Goal: Task Accomplishment & Management: Manage account settings

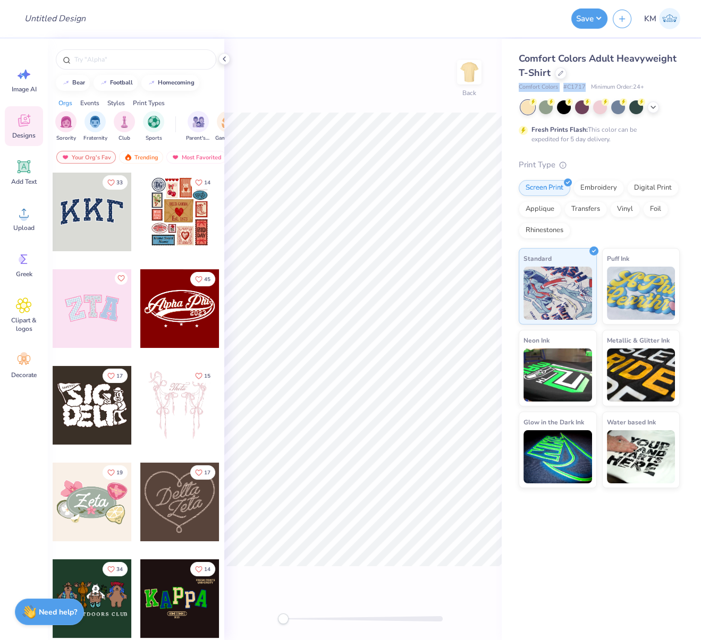
drag, startPoint x: 518, startPoint y: 87, endPoint x: 591, endPoint y: 87, distance: 72.8
click at [583, 86] on div "Comfort Colors Adult Heavyweight T-Shirt Comfort Colors # C1717 Minimum Order: …" at bounding box center [601, 264] width 199 height 450
copy div "Comfort Colors # C1717"
click at [24, 215] on circle at bounding box center [23, 217] width 7 height 7
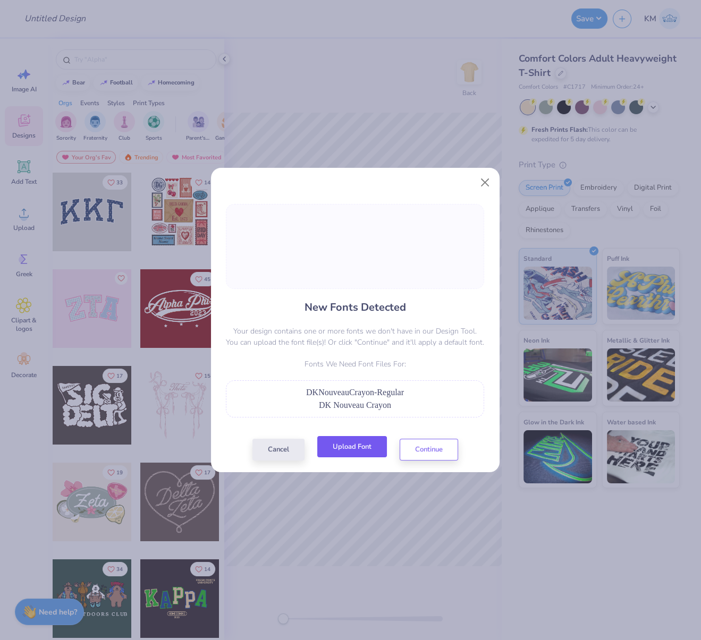
click at [364, 456] on button "Upload Font" at bounding box center [352, 447] width 70 height 22
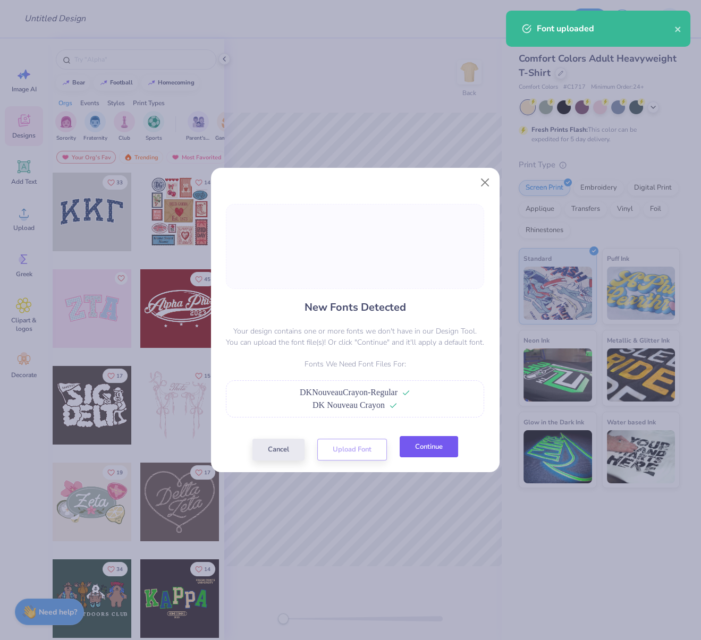
click at [427, 458] on button "Continue" at bounding box center [429, 447] width 58 height 22
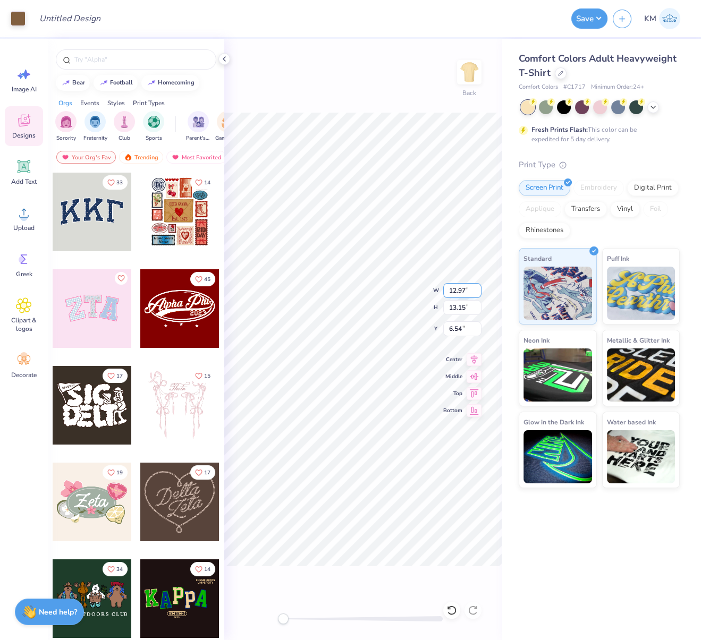
type input "12.97"
type input "13.15"
type input "6.54"
drag, startPoint x: 454, startPoint y: 289, endPoint x: 474, endPoint y: 289, distance: 19.1
click at [474, 289] on input "12.97" at bounding box center [462, 290] width 38 height 15
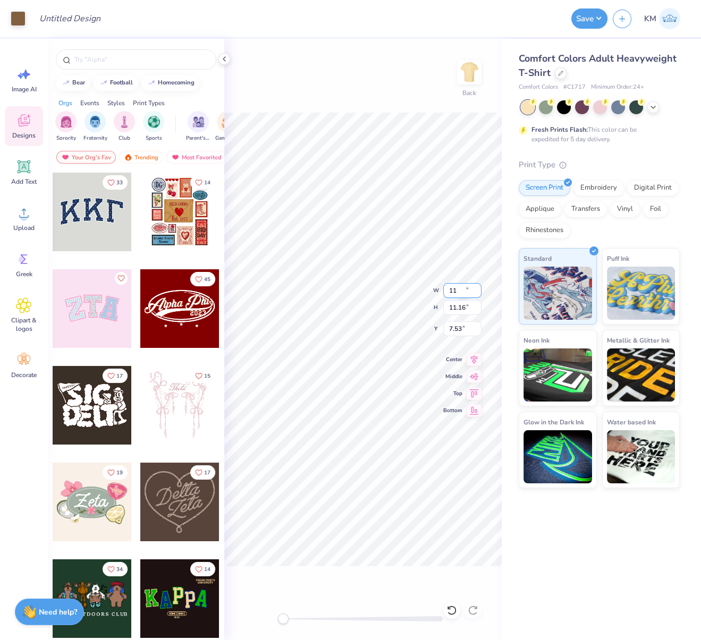
type input "11.00"
type input "11.16"
type input "7.53"
type input "11.0"
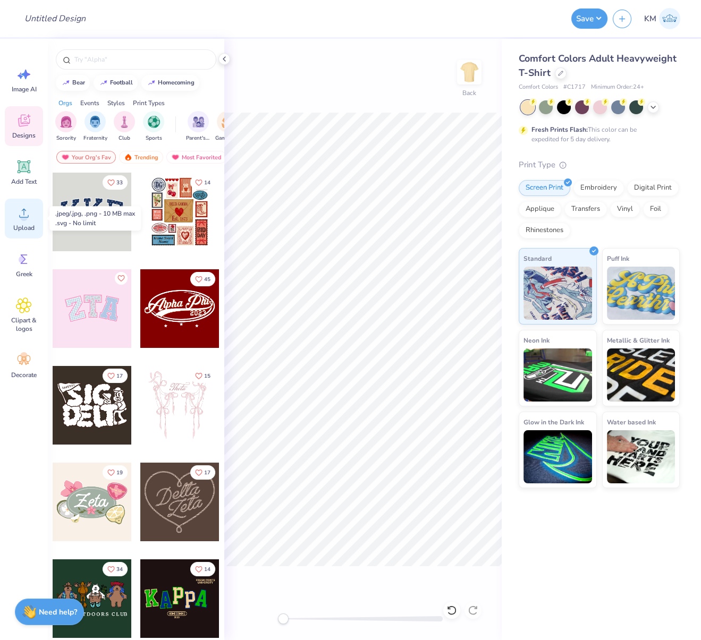
click at [21, 220] on icon at bounding box center [24, 213] width 16 height 16
click at [24, 224] on span "Upload" at bounding box center [23, 228] width 21 height 9
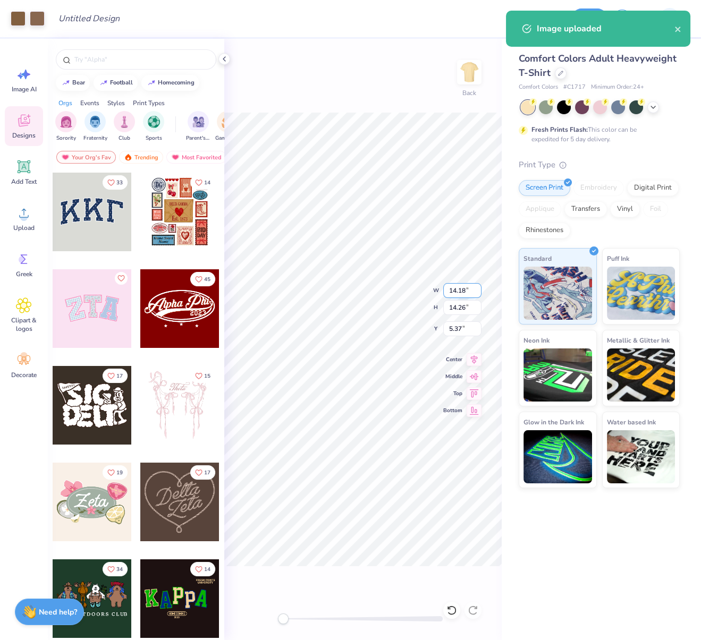
drag, startPoint x: 449, startPoint y: 289, endPoint x: 471, endPoint y: 292, distance: 22.5
click at [471, 292] on input "14.18" at bounding box center [462, 290] width 38 height 15
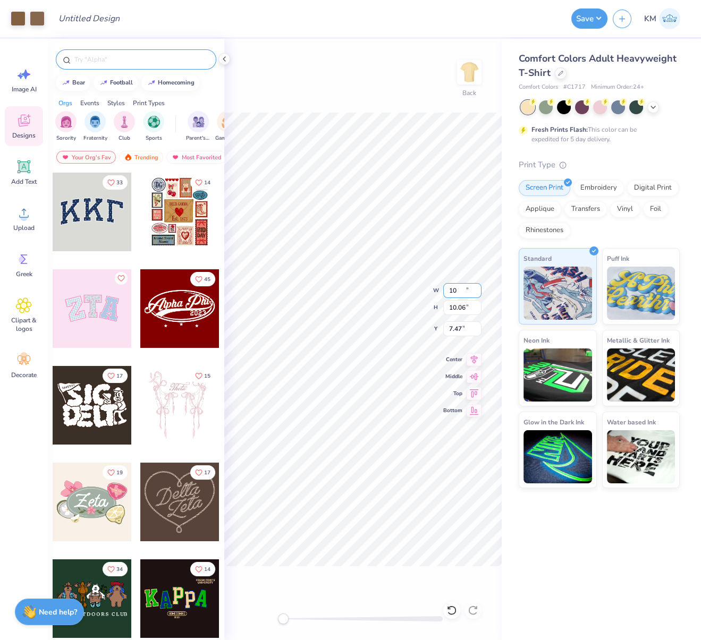
type input "10.00"
type input "10.06"
type input "7.47"
click at [332, 105] on div "Back W 10.00 10.00 " H 10.06 10.06 " Y 7.47 7.47 " Center Middle Top Bottom" at bounding box center [362, 340] width 277 height 602
click at [38, 16] on div at bounding box center [37, 17] width 15 height 15
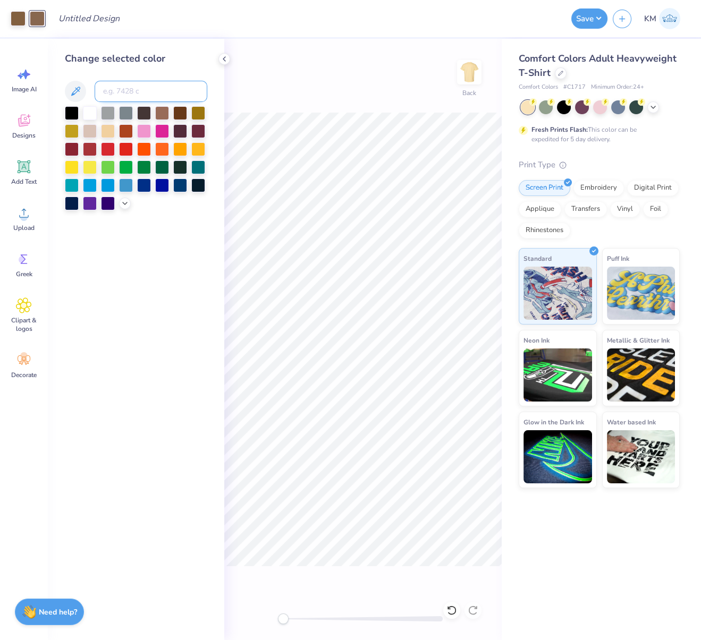
click at [137, 93] on input at bounding box center [151, 91] width 113 height 21
type input "7505"
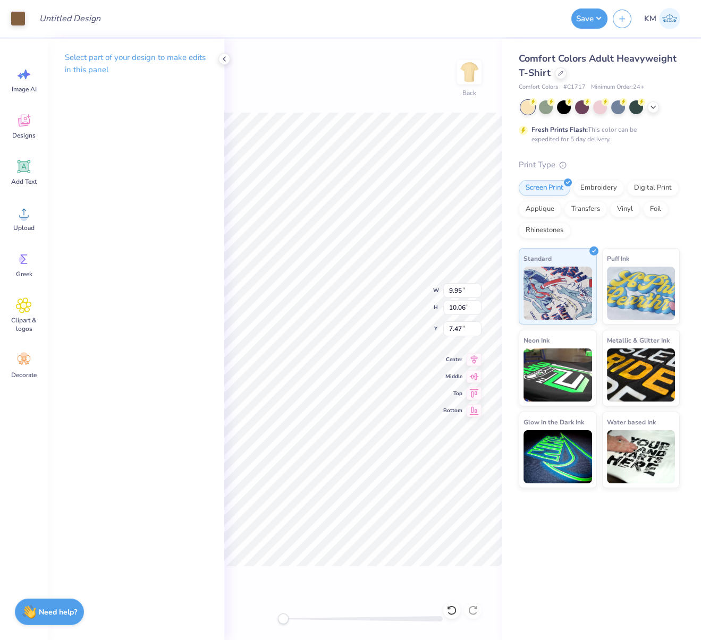
type input "6.12"
type input "1.94"
type input "11.76"
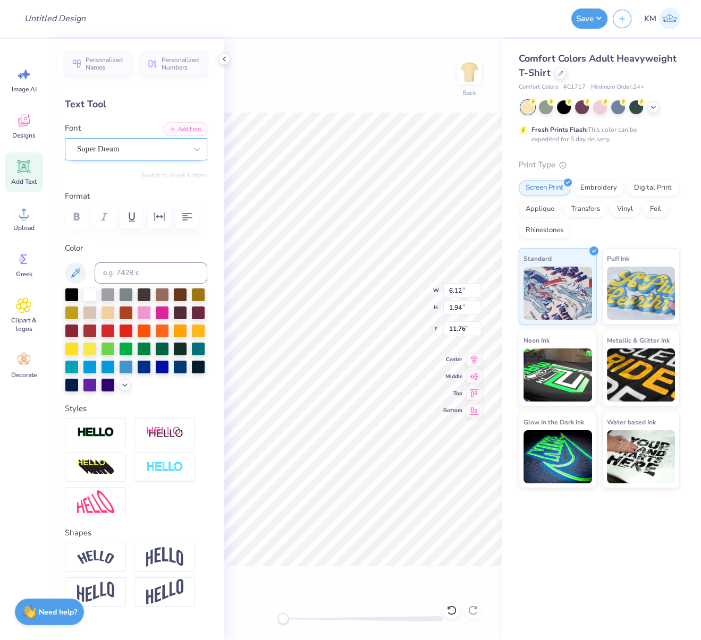
click at [107, 148] on div "Super Dream" at bounding box center [132, 149] width 112 height 16
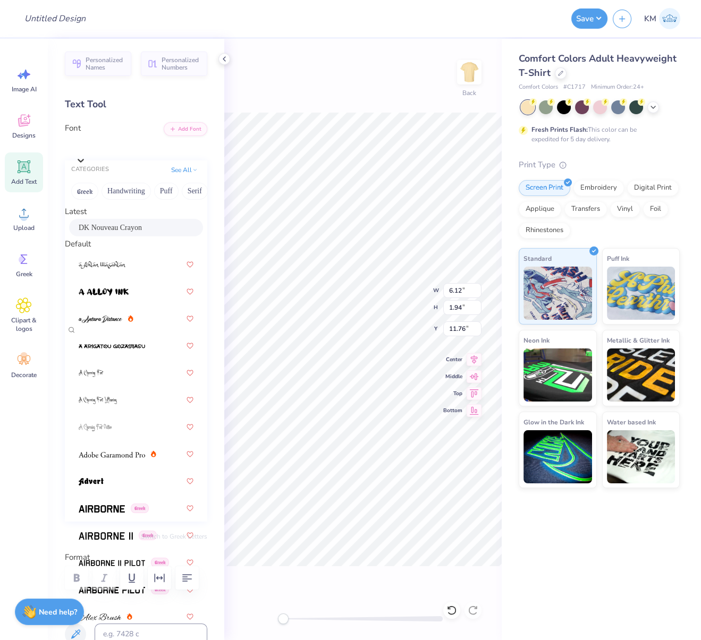
click at [104, 233] on span "DK Nouveau Crayon" at bounding box center [110, 227] width 63 height 11
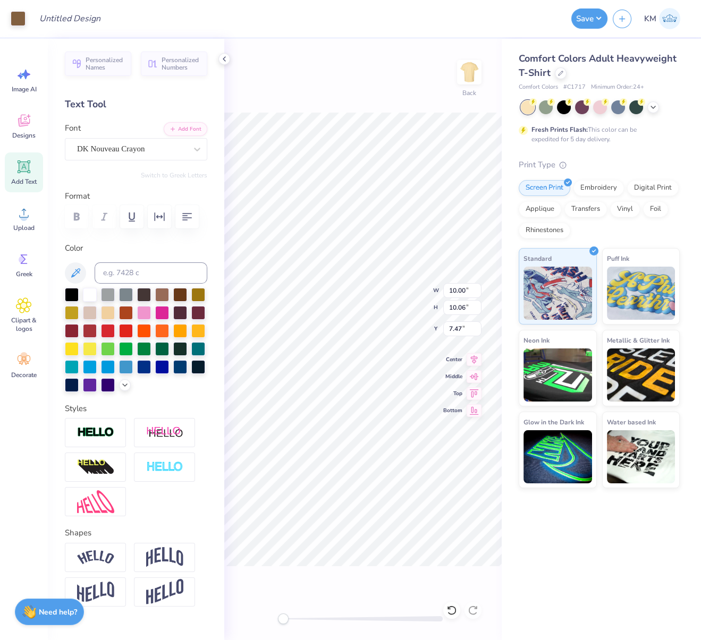
type input "5.92"
type input "1.00"
type input "13.82"
click at [113, 154] on div "Super Dream" at bounding box center [132, 149] width 112 height 16
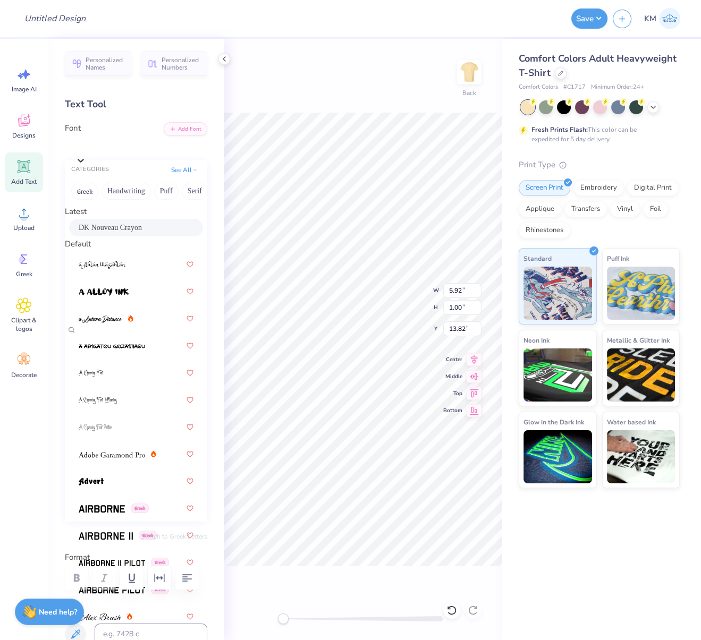
click at [111, 231] on span "DK Nouveau Crayon" at bounding box center [110, 227] width 63 height 11
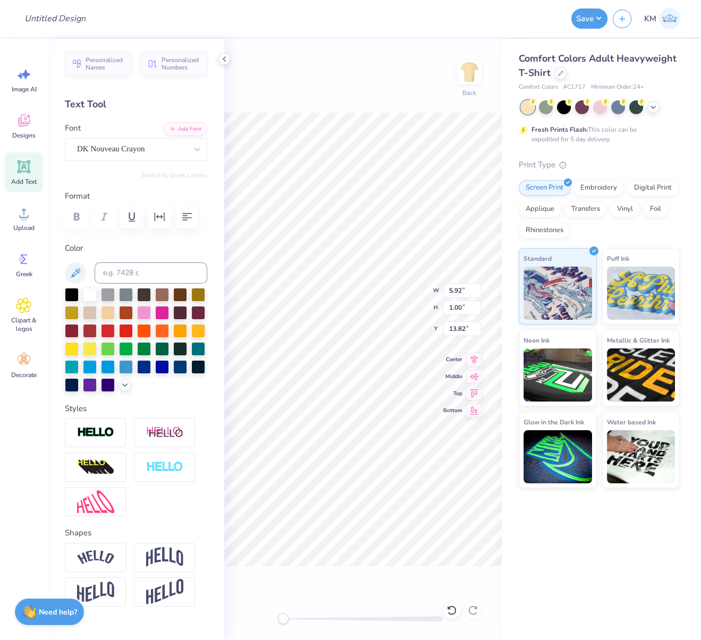
drag, startPoint x: 108, startPoint y: 476, endPoint x: 120, endPoint y: 487, distance: 15.4
click at [109, 439] on img at bounding box center [95, 433] width 37 height 12
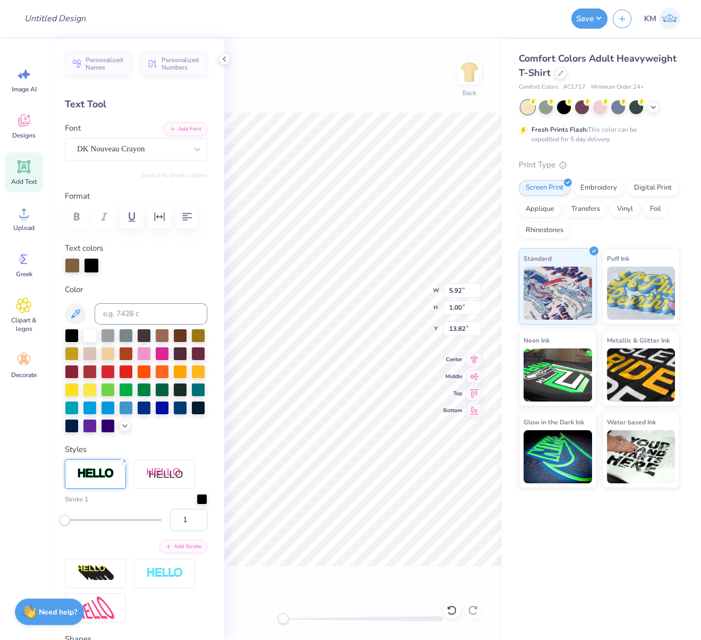
drag, startPoint x: 91, startPoint y: 296, endPoint x: 102, endPoint y: 321, distance: 27.1
click at [91, 273] on div at bounding box center [91, 265] width 15 height 15
click at [120, 325] on input at bounding box center [151, 313] width 113 height 21
type input "7505"
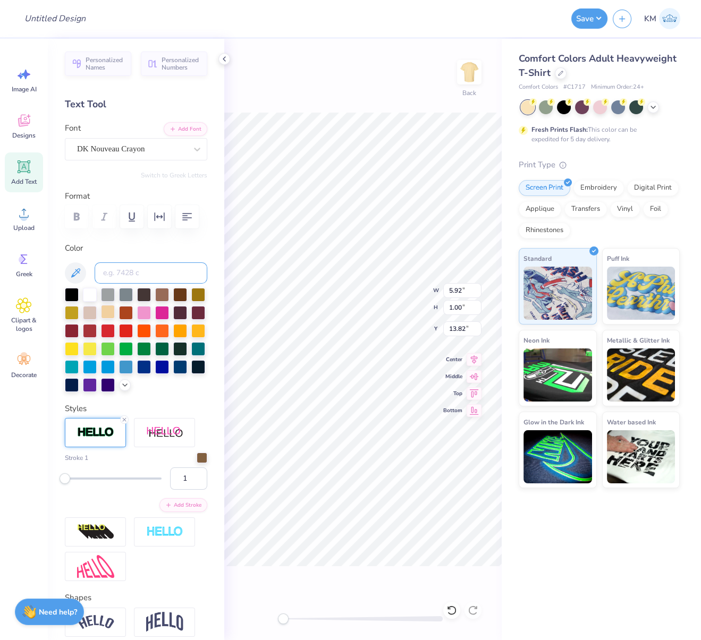
type input "4.20"
type input "0.94"
type input "13.97"
drag, startPoint x: 130, startPoint y: 339, endPoint x: 292, endPoint y: 622, distance: 326.4
click at [115, 320] on div at bounding box center [108, 313] width 14 height 14
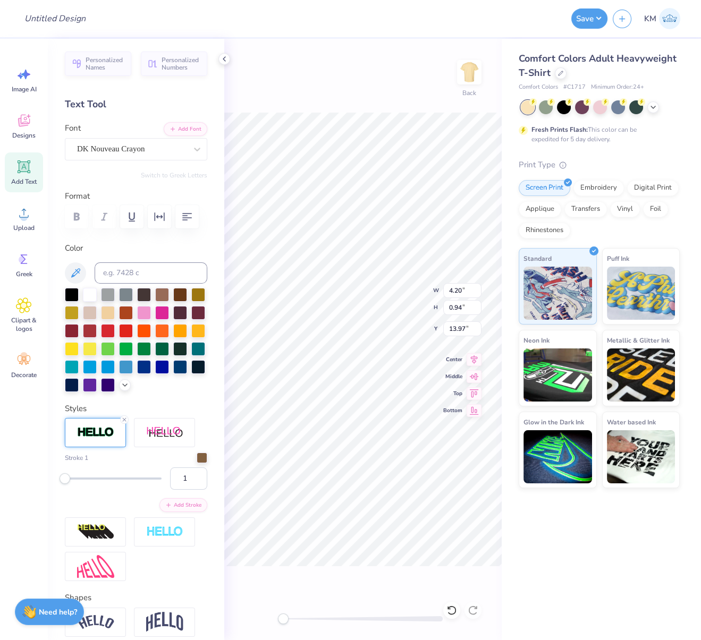
click at [293, 619] on div at bounding box center [362, 619] width 159 height 5
click at [329, 619] on div at bounding box center [362, 619] width 159 height 5
click at [333, 615] on div at bounding box center [362, 619] width 159 height 11
click at [319, 619] on div at bounding box center [362, 619] width 159 height 5
type input "4.14"
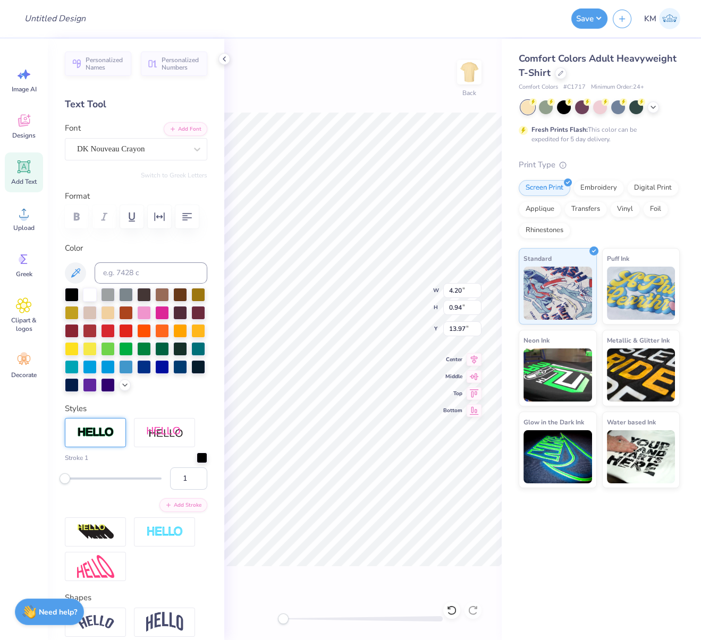
type input "1.85"
type input "12.00"
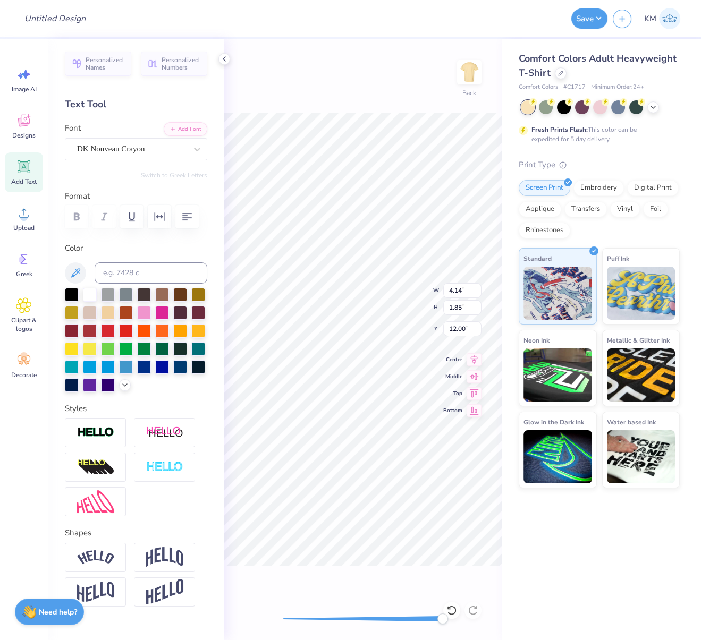
click at [344, 619] on div at bounding box center [362, 619] width 159 height 5
click at [309, 623] on div "Back W 4.14 4.14 " H 1.85 1.85 " Y 12.00 12.00 " Center Middle Top Bottom" at bounding box center [362, 340] width 277 height 602
click at [310, 622] on div at bounding box center [362, 619] width 159 height 5
click at [293, 617] on div at bounding box center [362, 619] width 159 height 5
click at [280, 619] on div "Back W 4.14 H 1.85 Y 12.00 Center Middle Top Bottom" at bounding box center [362, 340] width 277 height 602
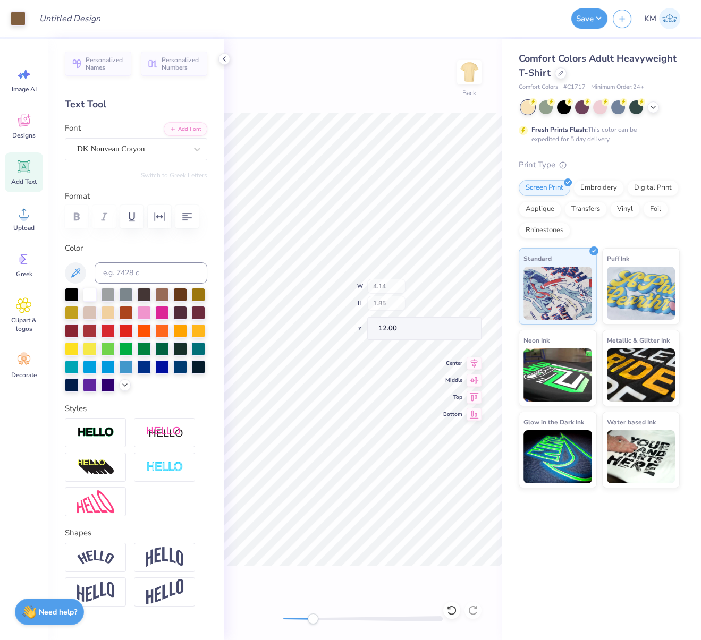
click at [272, 615] on div "Back W 4.14 H 1.85 Y 12.00 Center Middle Top Bottom" at bounding box center [362, 340] width 277 height 602
click at [285, 618] on div at bounding box center [362, 619] width 159 height 5
click at [273, 619] on div "Back W 4.14 H 1.85 Y 12.00 Center Middle Top Bottom" at bounding box center [362, 340] width 277 height 602
click at [290, 619] on div at bounding box center [362, 619] width 159 height 5
drag, startPoint x: 284, startPoint y: 618, endPoint x: 187, endPoint y: 367, distance: 269.4
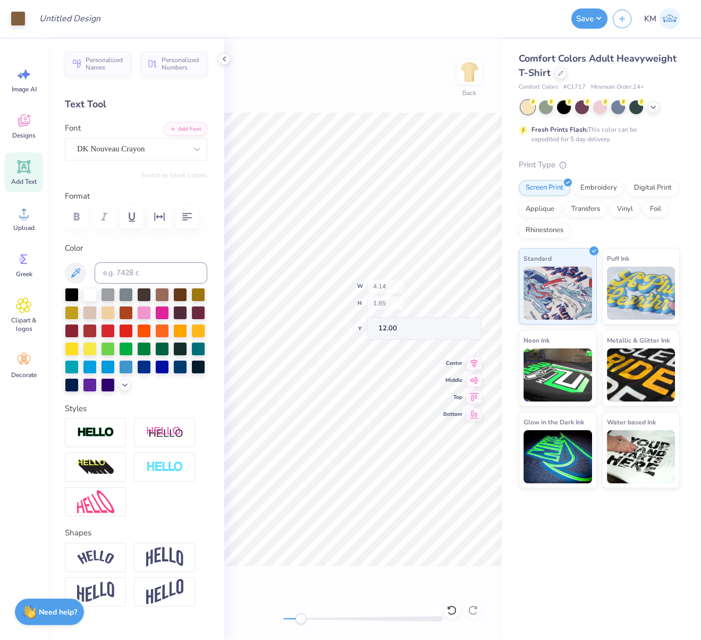
click at [268, 618] on div "Back W 4.14 H 1.85 Y 12.00 Center Middle Top Bottom" at bounding box center [362, 340] width 277 height 602
click at [262, 615] on div "Back W 4.14 H 1.85 Y 12.00 Center Middle Top Bottom" at bounding box center [362, 340] width 277 height 602
click at [262, 616] on div "Back W 4.14 H 1.85 Y 12.00 Center Middle Top Bottom" at bounding box center [362, 340] width 277 height 602
click at [322, 589] on div "Back W 4.14 H 1.85 Y 12.00 Center Middle Top Bottom" at bounding box center [362, 340] width 277 height 602
click at [273, 614] on div "Back W 4.14 H 1.85 Y 12.00 Center Middle Top Bottom" at bounding box center [362, 340] width 277 height 602
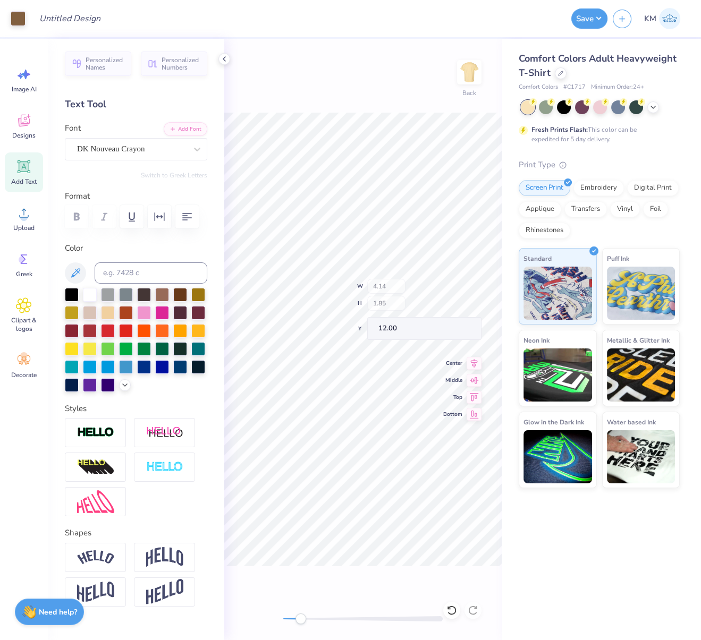
click at [267, 614] on div "Back W 4.14 H 1.85 Y 12.00 Center Middle Top Bottom" at bounding box center [362, 340] width 277 height 602
click at [313, 571] on div "Back W 4.14 H 1.85 Y 12.00 Center Middle Top Bottom" at bounding box center [362, 340] width 277 height 602
click at [225, 60] on icon at bounding box center [224, 59] width 9 height 9
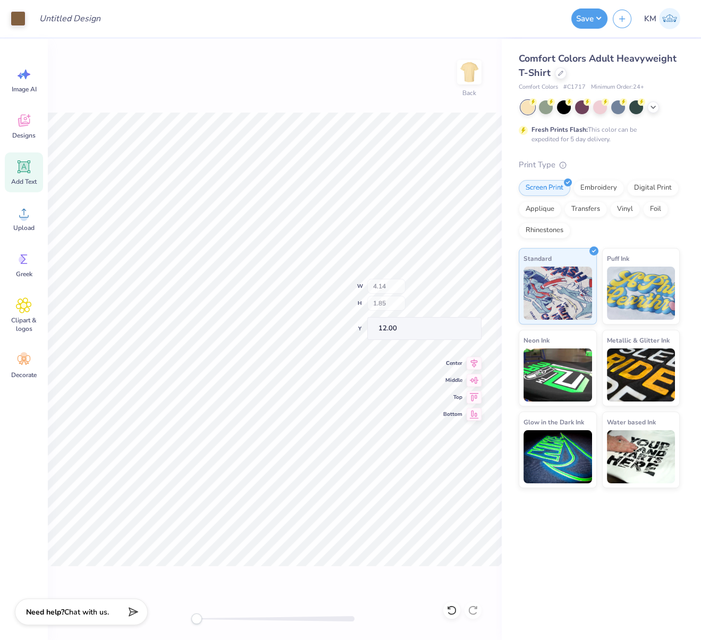
click at [281, 621] on div "Back W 4.14 H 1.85 Y 12.00 Center Middle Top Bottom" at bounding box center [275, 340] width 454 height 602
type input "9.92"
type input "10.06"
type input "7.47"
click at [194, 617] on div "Back W 9.92 9.92 " H 10.06 10.06 " Y 7.47 7.47 " Center Middle Top Bottom" at bounding box center [275, 340] width 454 height 602
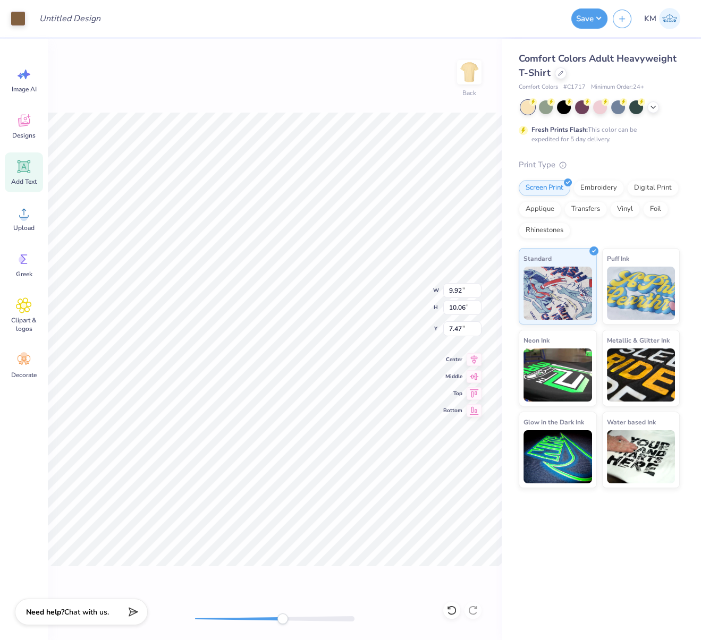
click at [187, 617] on div "Back W 9.92 9.92 " H 10.06 10.06 " Y 7.47 7.47 " Center Middle Top Bottom" at bounding box center [275, 340] width 454 height 602
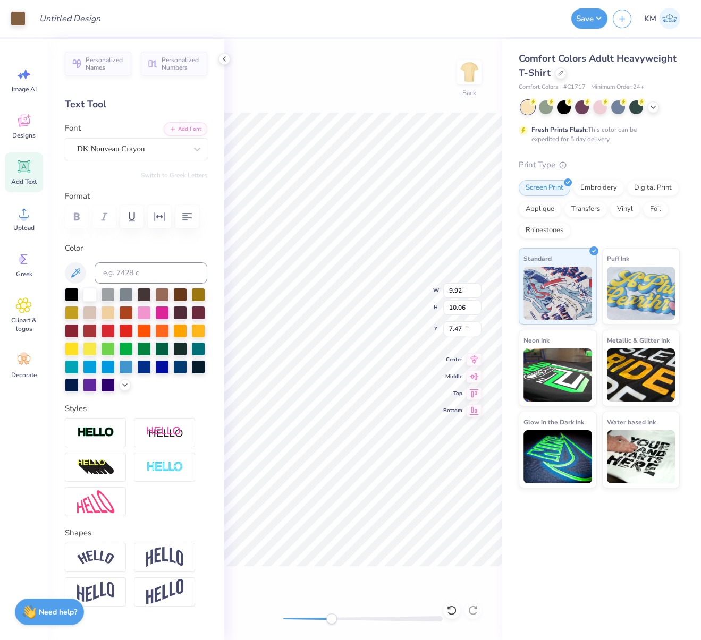
type input "4.14"
type input "1.85"
type input "12.00"
click at [224, 614] on div "Back W 4.14 4.14 " H 1.85 1.85 " Y 12.00 12.00 " Center Middle Top Bottom" at bounding box center [362, 340] width 277 height 602
click at [214, 511] on div "Personalized Names Personalized Numbers Text Tool Add Font Font DK Nouveau Cray…" at bounding box center [136, 340] width 176 height 602
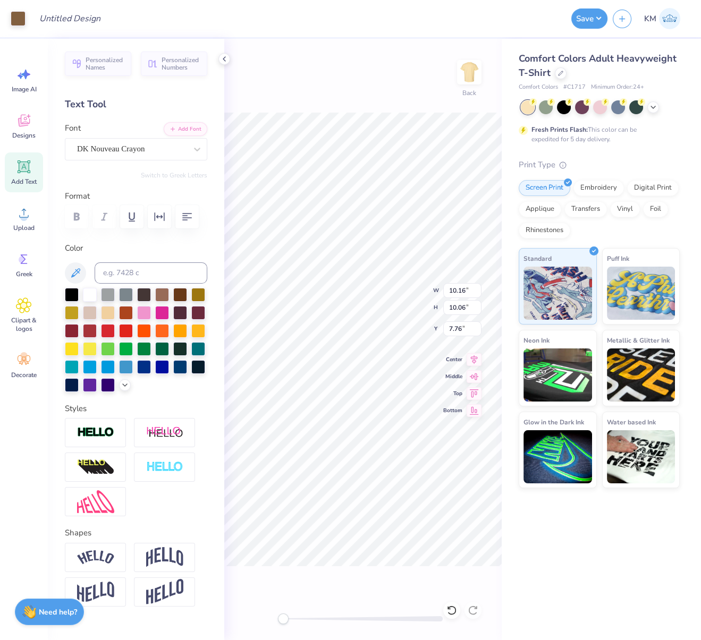
type input "4.14"
type input "1.85"
type input "12.14"
type input "4.20"
type input "0.94"
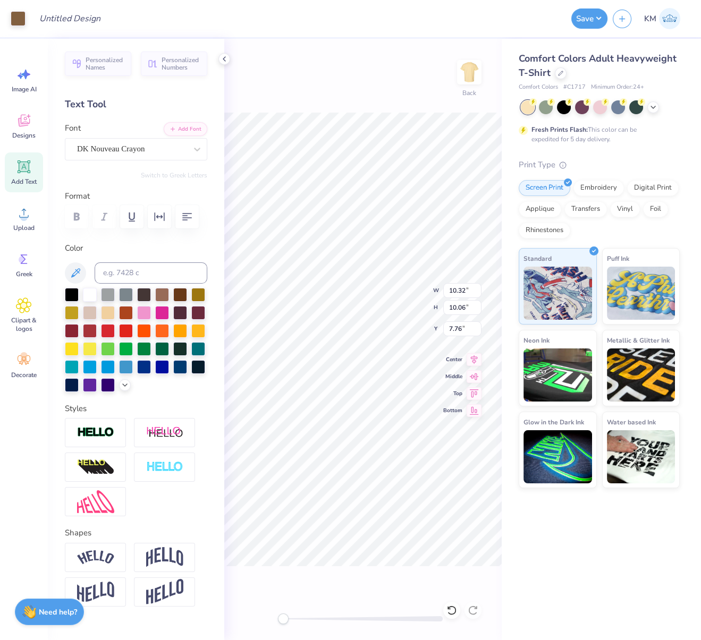
type input "15.61"
type input "9.96"
drag, startPoint x: 461, startPoint y: 291, endPoint x: 443, endPoint y: 294, distance: 19.0
click at [446, 289] on input "9.96" at bounding box center [462, 290] width 38 height 15
type input "10.00"
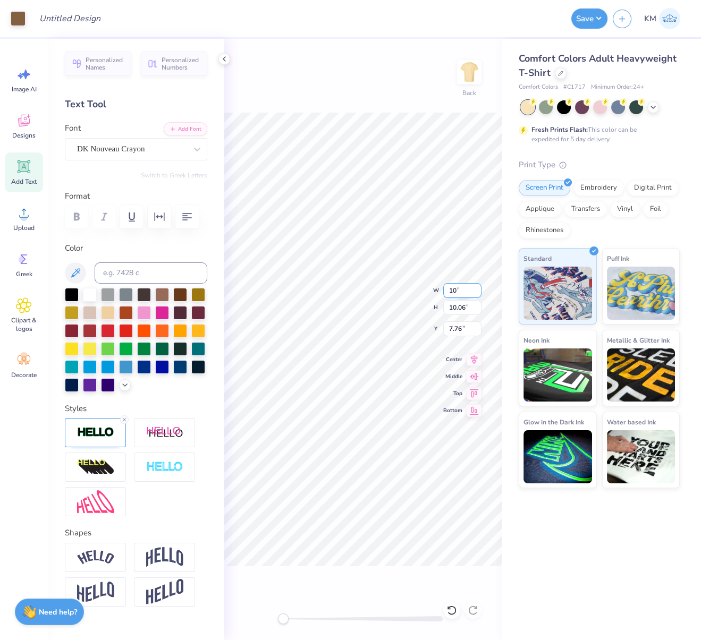
type input "10.09"
drag, startPoint x: 466, startPoint y: 326, endPoint x: 444, endPoint y: 328, distance: 21.9
click at [445, 326] on input "7.74" at bounding box center [462, 329] width 38 height 15
type input "3.00"
click at [475, 358] on icon at bounding box center [474, 358] width 15 height 13
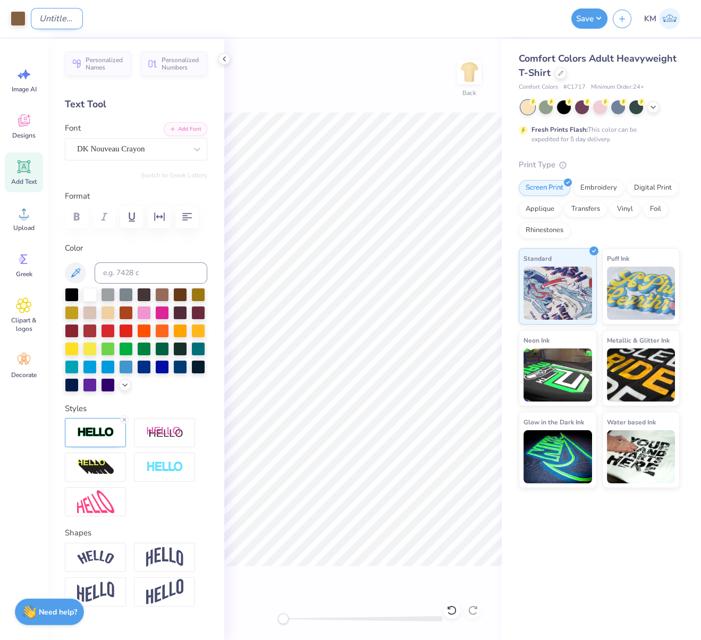
drag, startPoint x: 79, startPoint y: 22, endPoint x: 84, endPoint y: 29, distance: 8.8
click at [79, 21] on input "Design Title" at bounding box center [57, 18] width 52 height 21
paste input "https://www.freepeople.com/shop/bambi-tee2/?category=SEARCHRESULTS&color=224&se…"
type input "https://www.freepeople.com/shop/bambi-tee2/?category=SEARCHRESULTS&color=224&se…"
paste input "FPS240322"
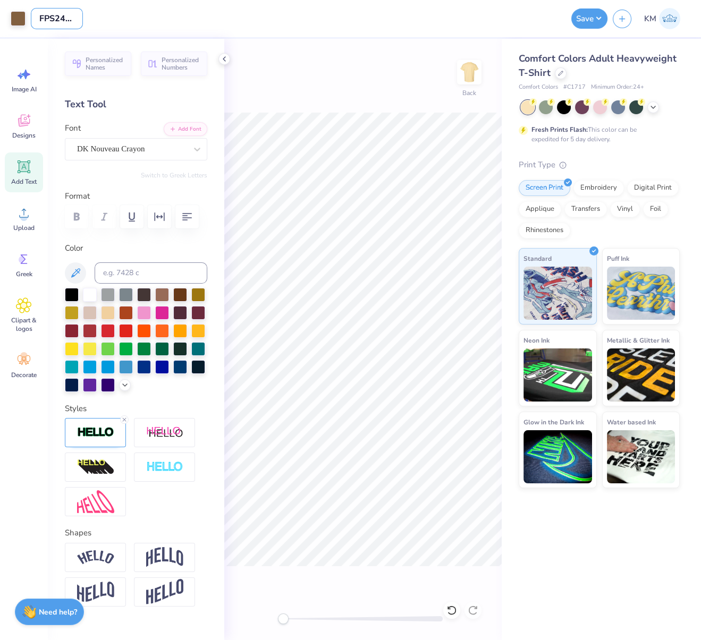
scroll to position [0, 11]
type input "FPS240322"
click at [591, 14] on button "Save" at bounding box center [589, 17] width 36 height 20
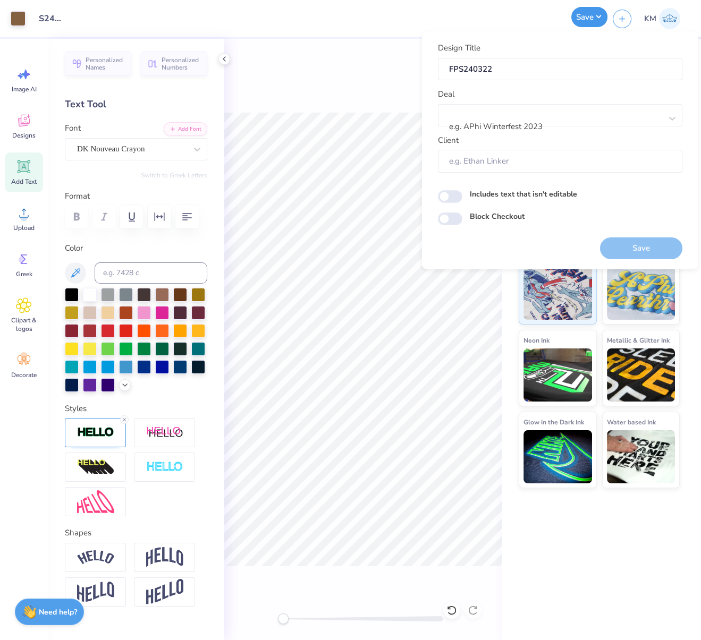
scroll to position [0, 0]
drag, startPoint x: 555, startPoint y: 114, endPoint x: 550, endPoint y: 108, distance: 8.0
click at [554, 115] on div at bounding box center [556, 112] width 212 height 14
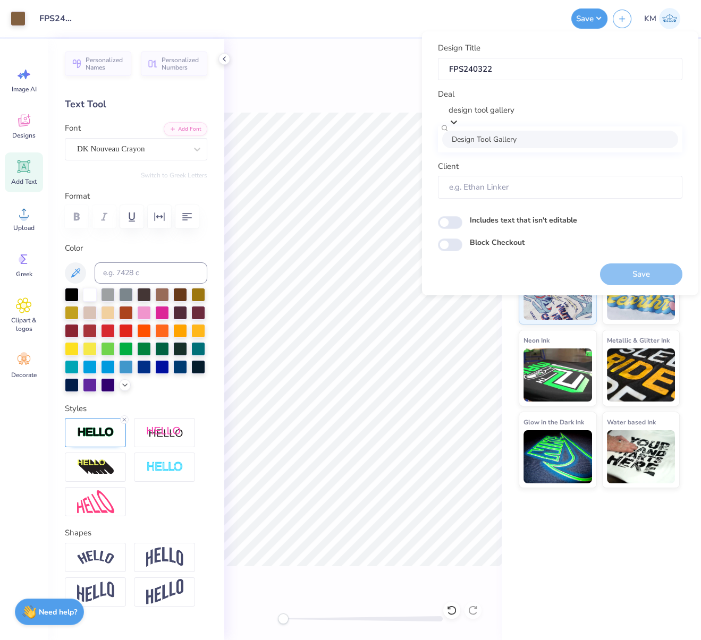
click at [630, 143] on div "Design Tool Gallery" at bounding box center [560, 139] width 236 height 18
type input "design tool gallery"
type input "Design Tool Gallery User"
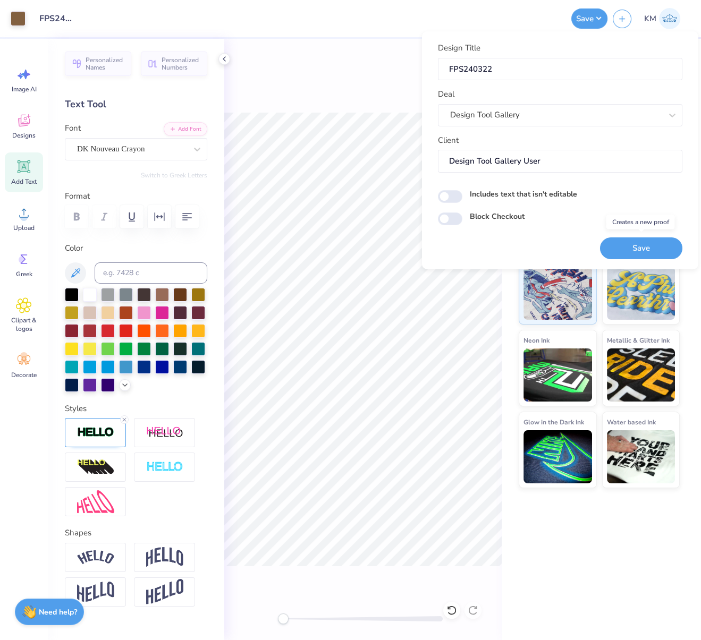
click at [634, 244] on button "Save" at bounding box center [641, 248] width 82 height 22
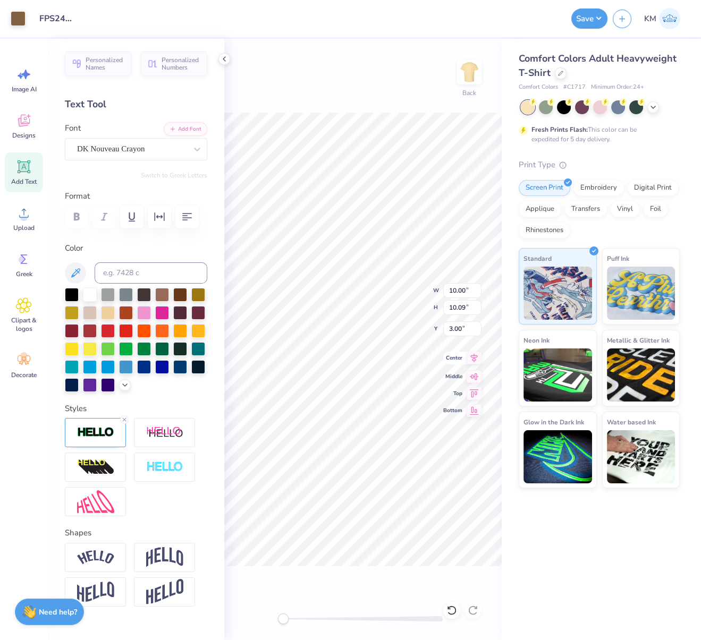
click at [476, 358] on icon at bounding box center [474, 358] width 15 height 13
click at [596, 17] on button "Save" at bounding box center [589, 17] width 36 height 20
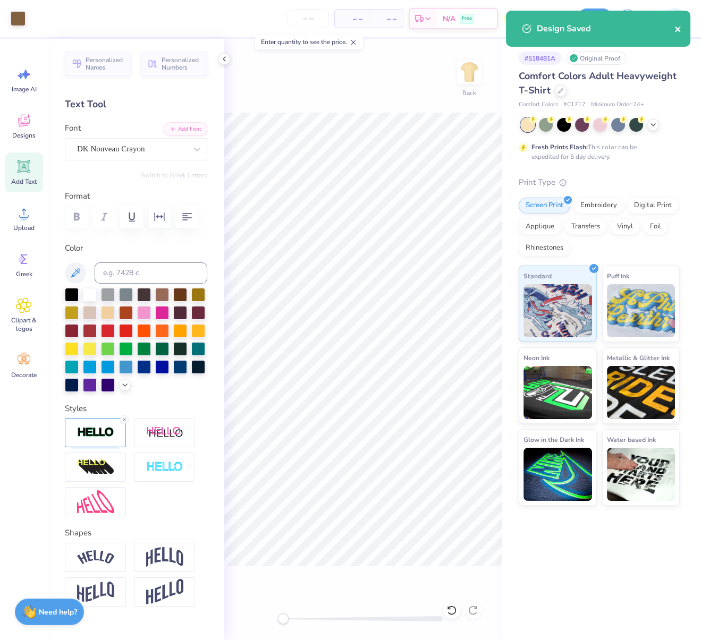
click at [679, 30] on icon "close" at bounding box center [677, 29] width 7 height 9
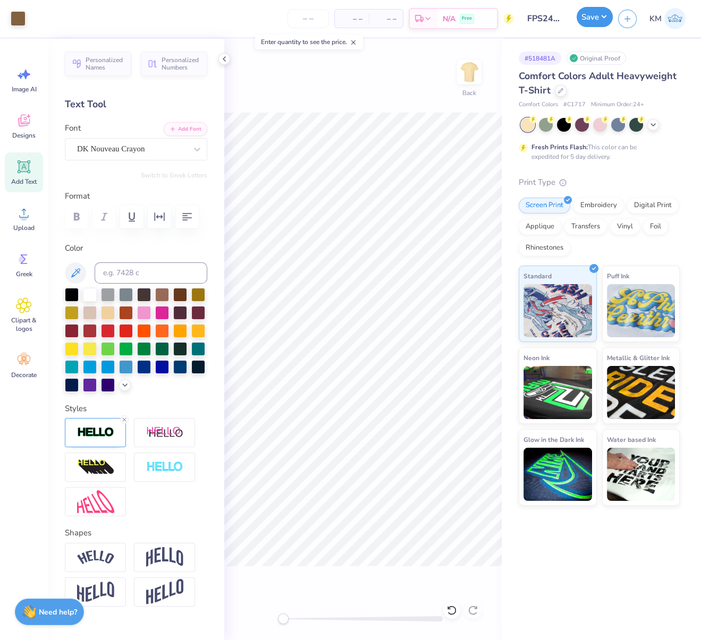
click at [604, 17] on button "Save" at bounding box center [595, 17] width 36 height 20
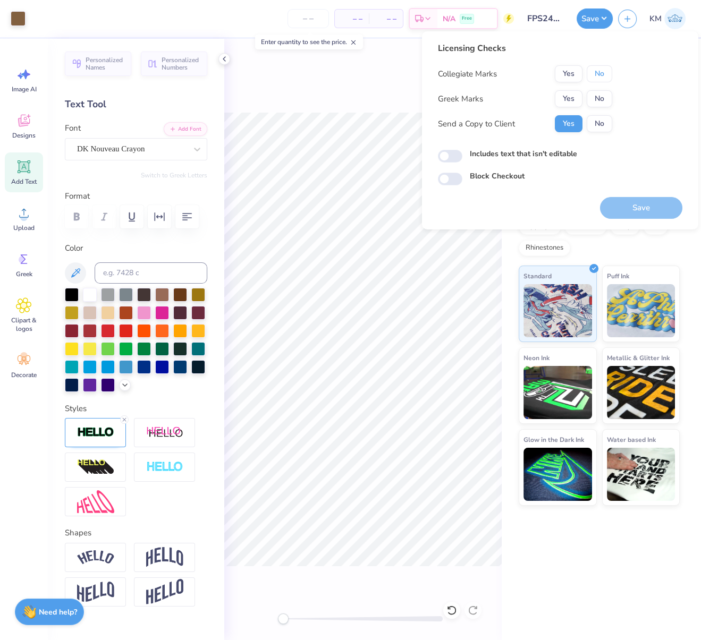
drag, startPoint x: 604, startPoint y: 72, endPoint x: 583, endPoint y: 87, distance: 26.0
click at [604, 72] on button "No" at bounding box center [600, 73] width 26 height 17
click at [575, 95] on button "Yes" at bounding box center [569, 98] width 28 height 17
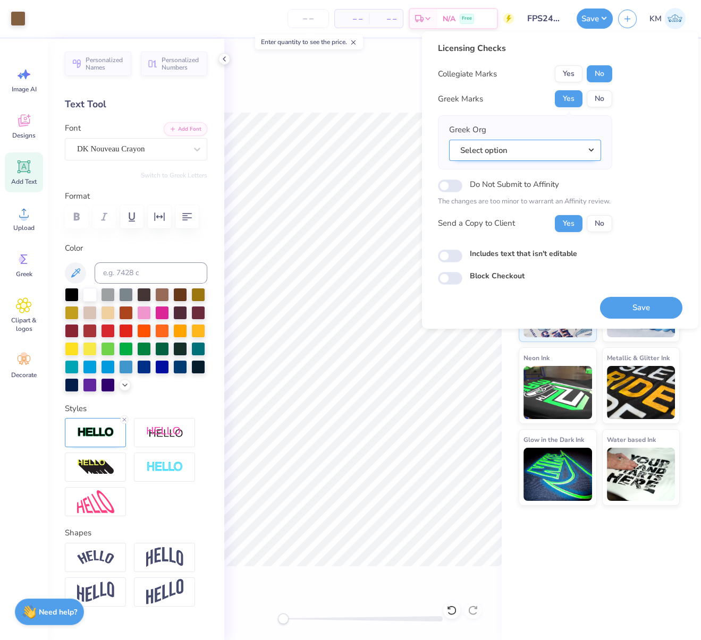
click at [593, 145] on button "Select option" at bounding box center [525, 150] width 152 height 22
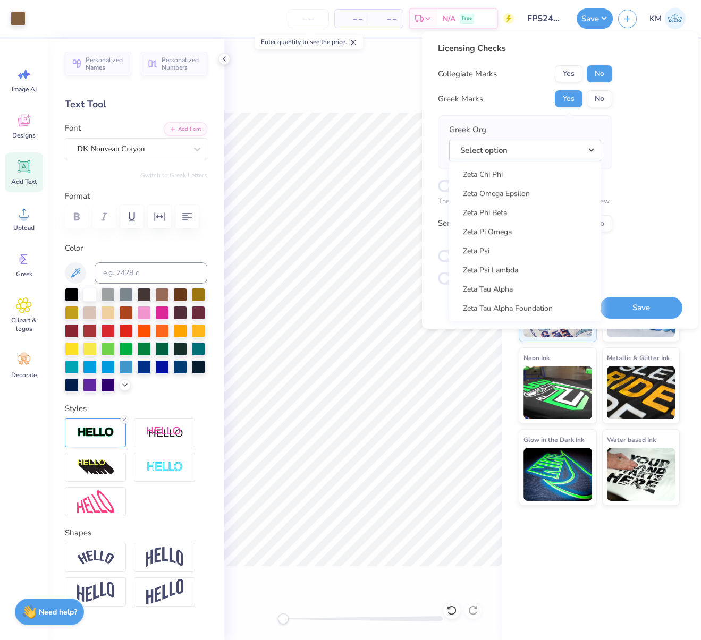
scroll to position [8285, 0]
click at [517, 285] on link "Zeta Tau Alpha" at bounding box center [525, 290] width 144 height 18
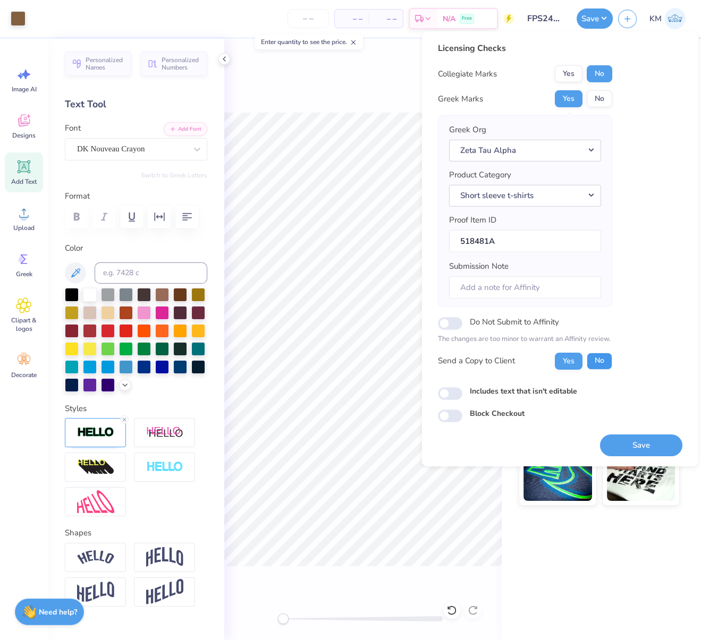
drag, startPoint x: 600, startPoint y: 353, endPoint x: 602, endPoint y: 372, distance: 19.3
click at [600, 353] on button "No" at bounding box center [600, 360] width 26 height 17
drag, startPoint x: 638, startPoint y: 440, endPoint x: 224, endPoint y: 1, distance: 603.5
click at [638, 439] on button "Save" at bounding box center [641, 445] width 82 height 22
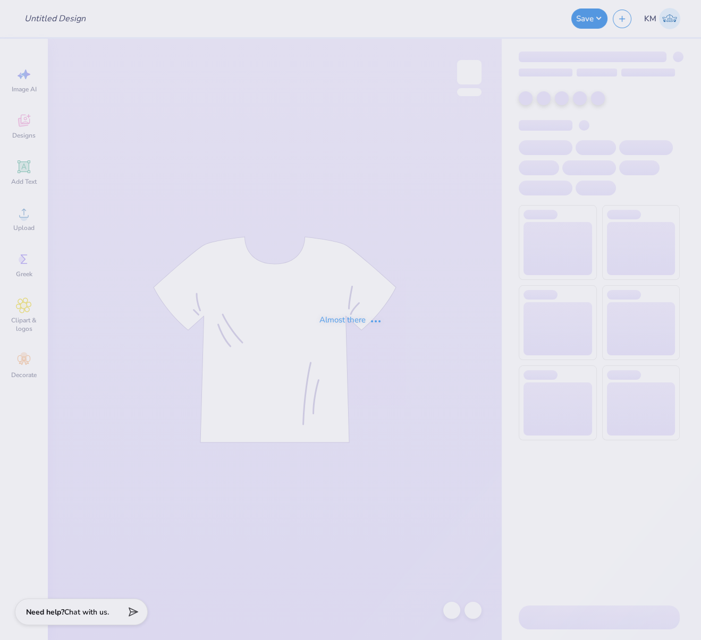
type input "FPS239415"
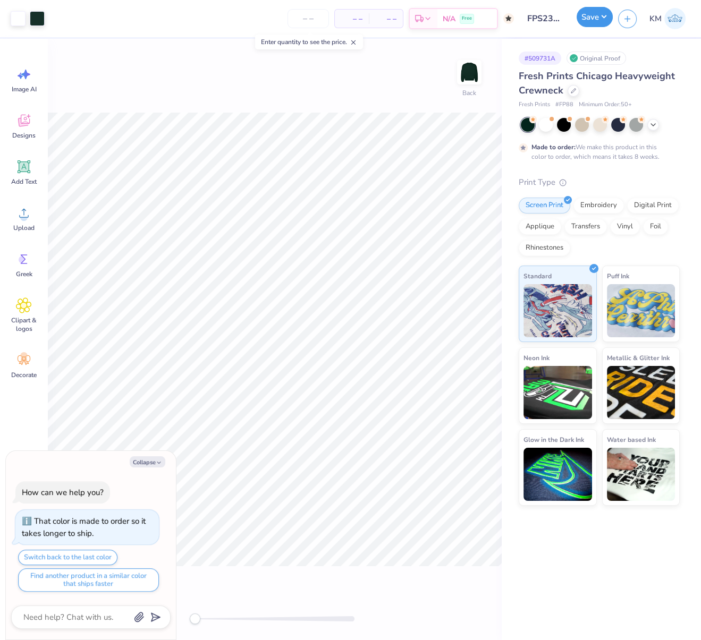
click at [604, 16] on button "Save" at bounding box center [595, 17] width 36 height 20
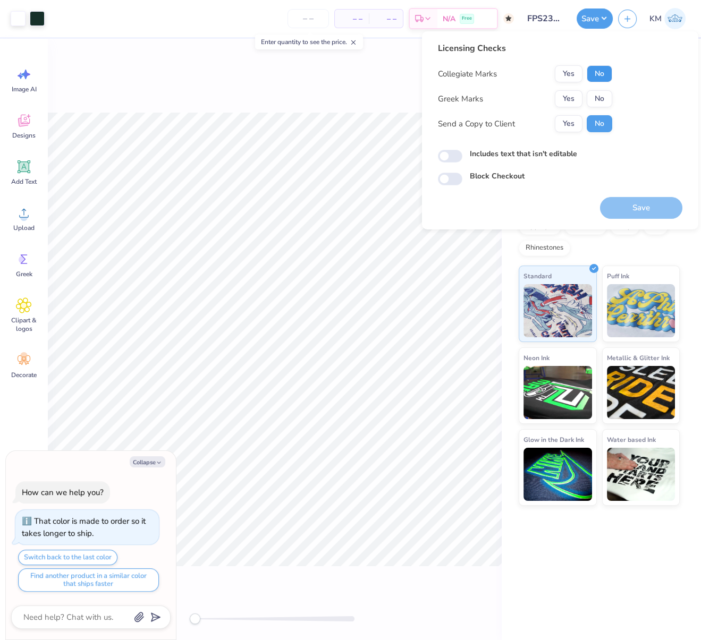
click at [601, 75] on button "No" at bounding box center [600, 73] width 26 height 17
click at [574, 97] on button "Yes" at bounding box center [569, 98] width 28 height 17
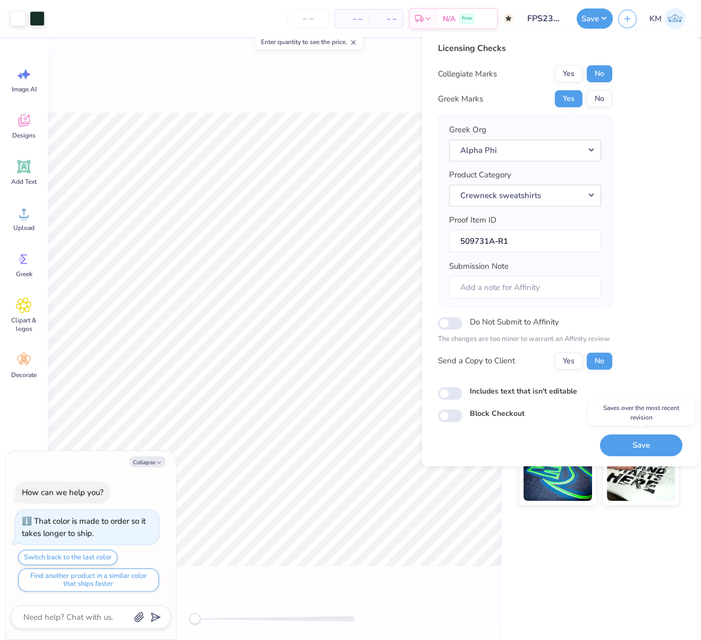
drag, startPoint x: 651, startPoint y: 445, endPoint x: 259, endPoint y: 1, distance: 593.1
click at [651, 445] on button "Save" at bounding box center [641, 445] width 82 height 22
type textarea "x"
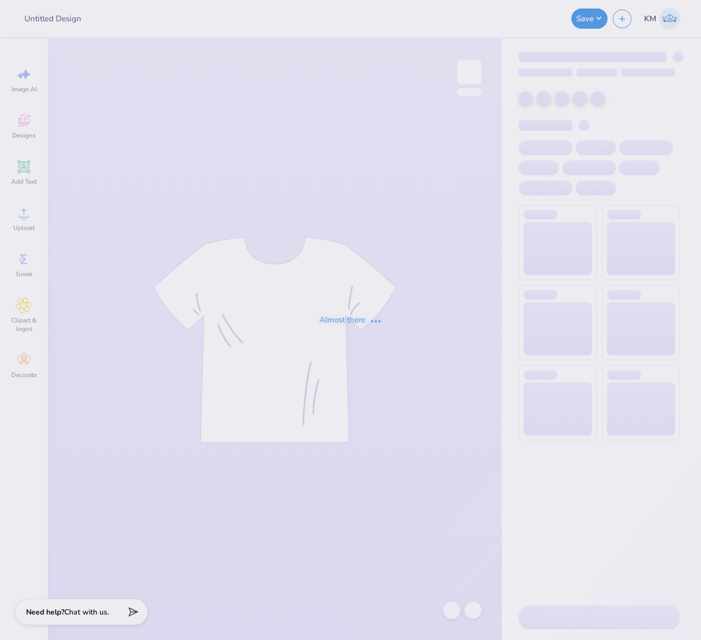
type input "FPS239409"
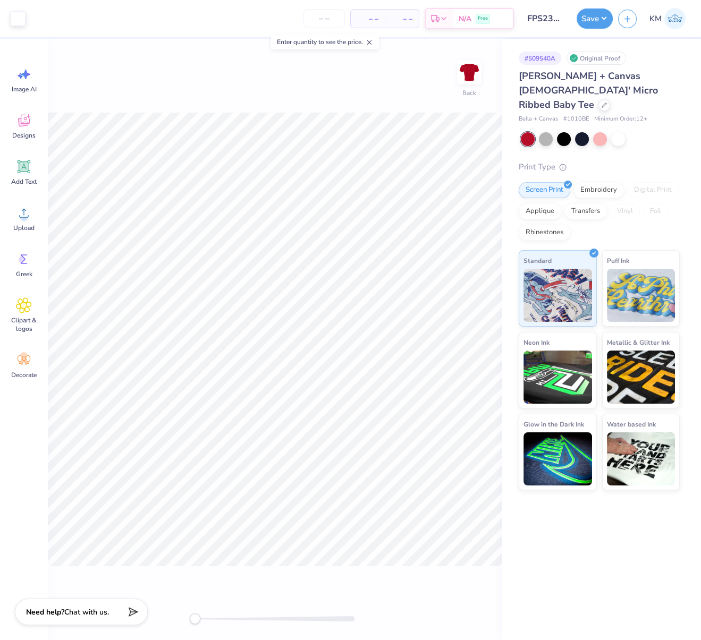
click at [598, 23] on button "Save" at bounding box center [595, 19] width 36 height 20
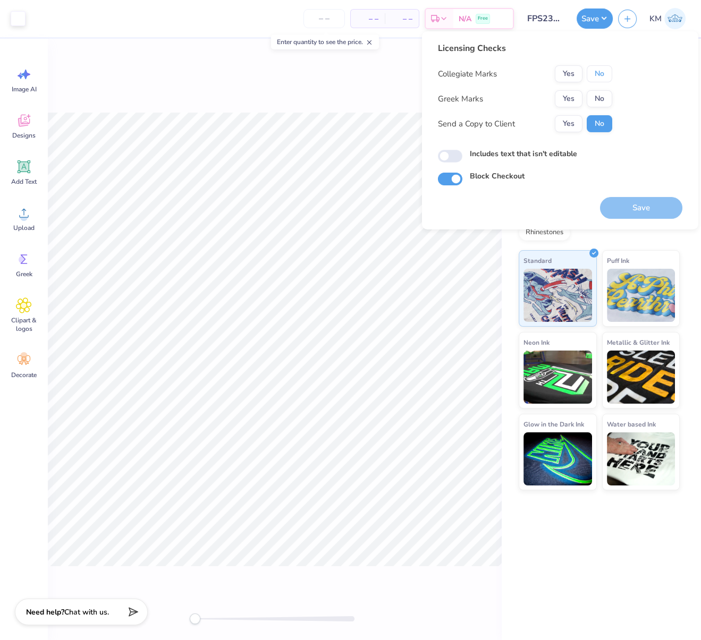
drag, startPoint x: 604, startPoint y: 77, endPoint x: 587, endPoint y: 88, distance: 20.1
click at [603, 77] on button "No" at bounding box center [600, 73] width 26 height 17
click at [573, 97] on button "Yes" at bounding box center [569, 98] width 28 height 17
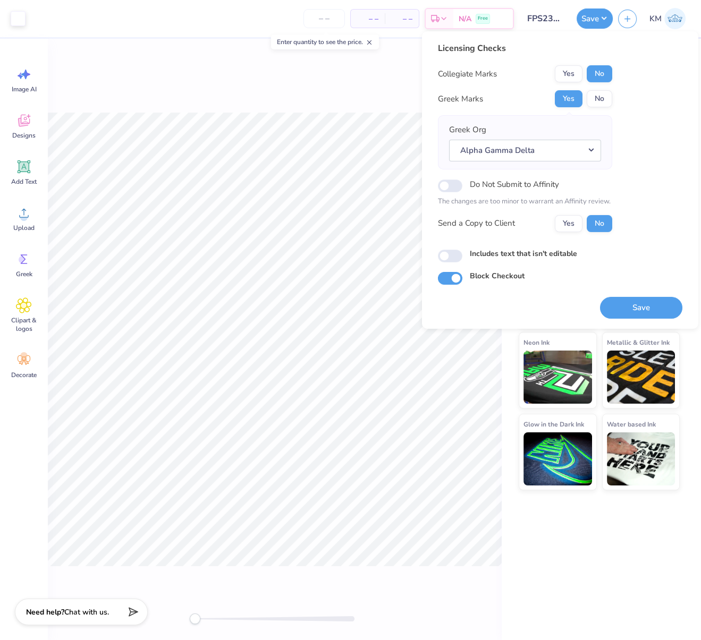
click at [659, 308] on button "Save" at bounding box center [641, 308] width 82 height 22
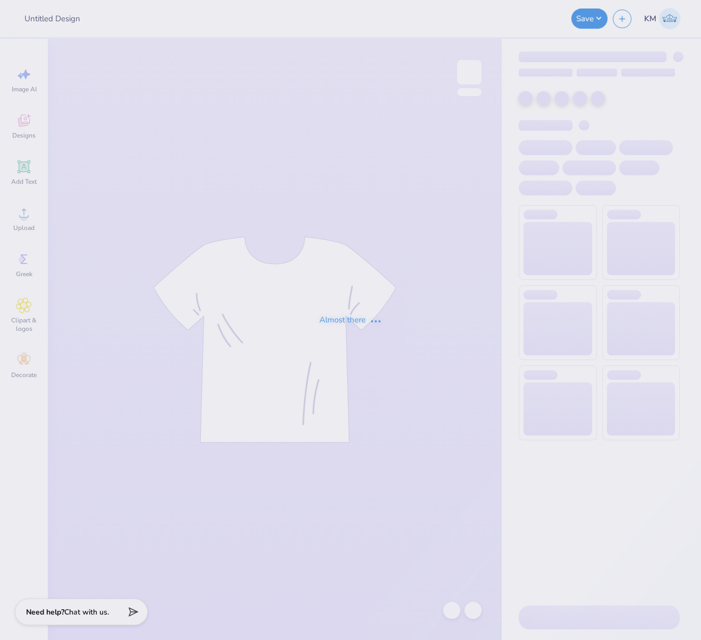
type input "FPS239420"
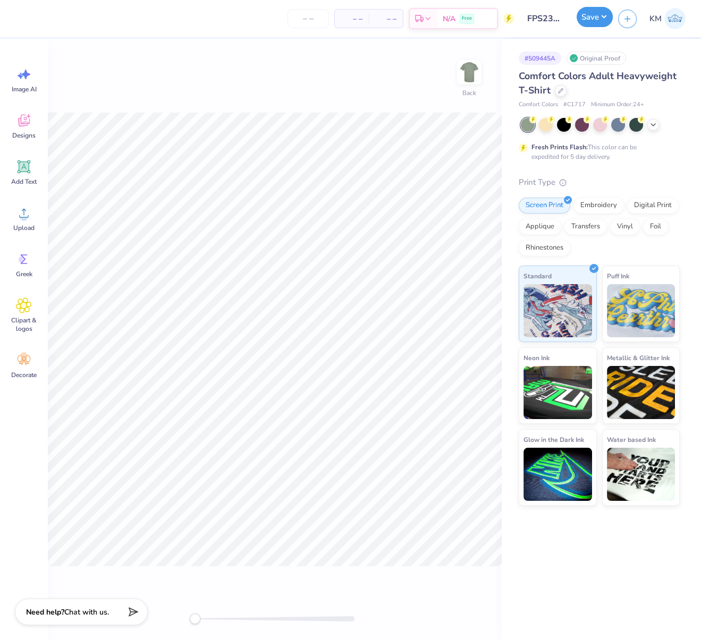
drag, startPoint x: 604, startPoint y: 18, endPoint x: 602, endPoint y: 26, distance: 8.1
click at [603, 17] on button "Save" at bounding box center [595, 17] width 36 height 20
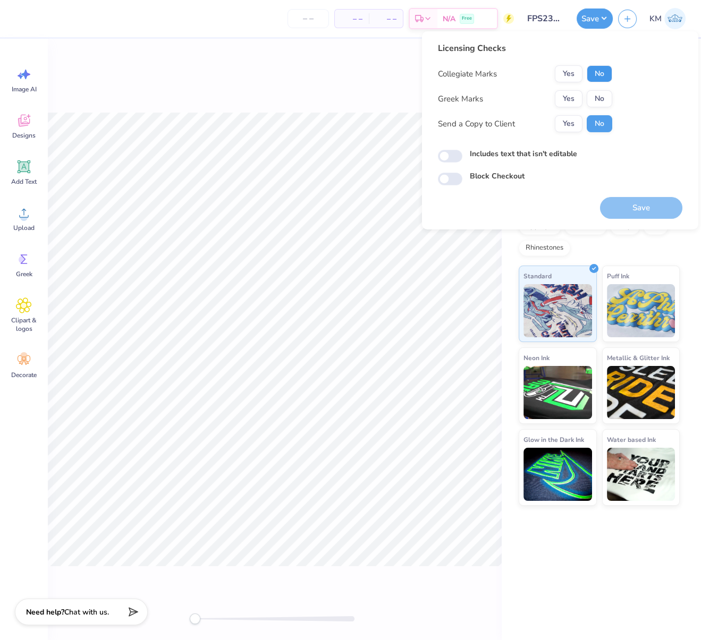
click at [600, 77] on button "No" at bounding box center [600, 73] width 26 height 17
click at [577, 98] on button "Yes" at bounding box center [569, 98] width 28 height 17
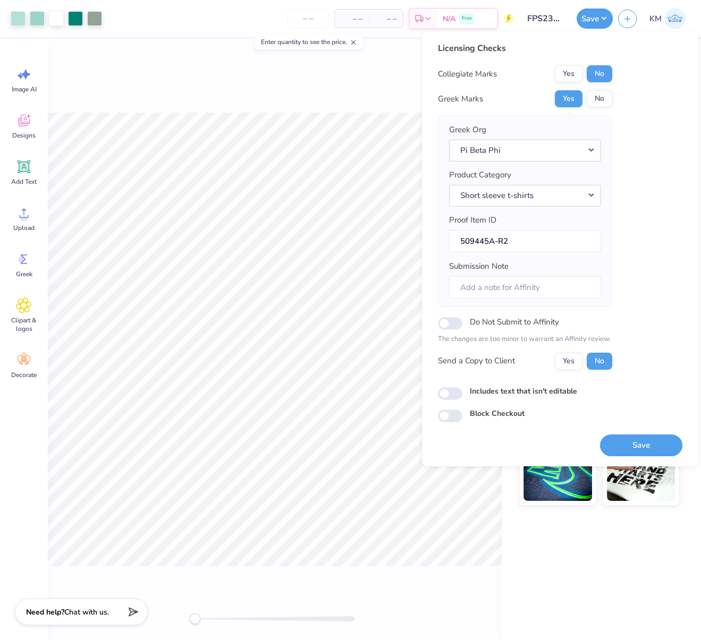
drag, startPoint x: 643, startPoint y: 438, endPoint x: 627, endPoint y: 385, distance: 55.5
click at [643, 439] on button "Save" at bounding box center [641, 445] width 82 height 22
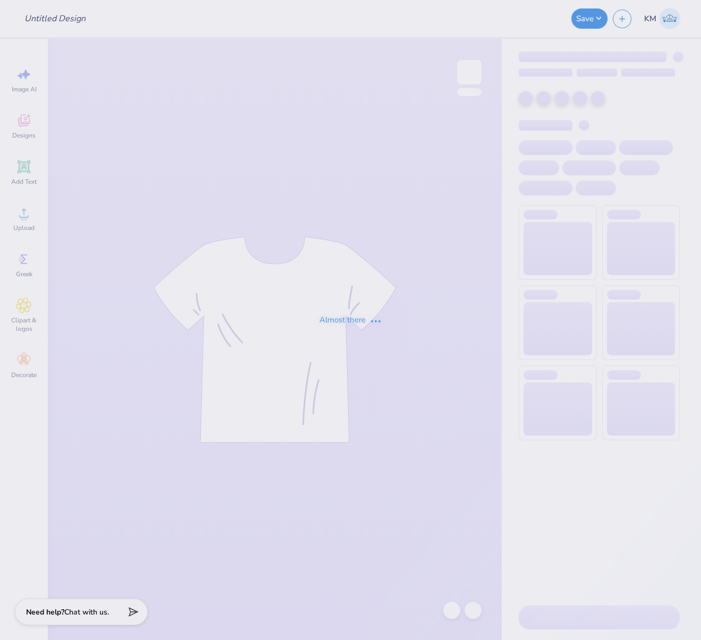
type input "FPS239421"
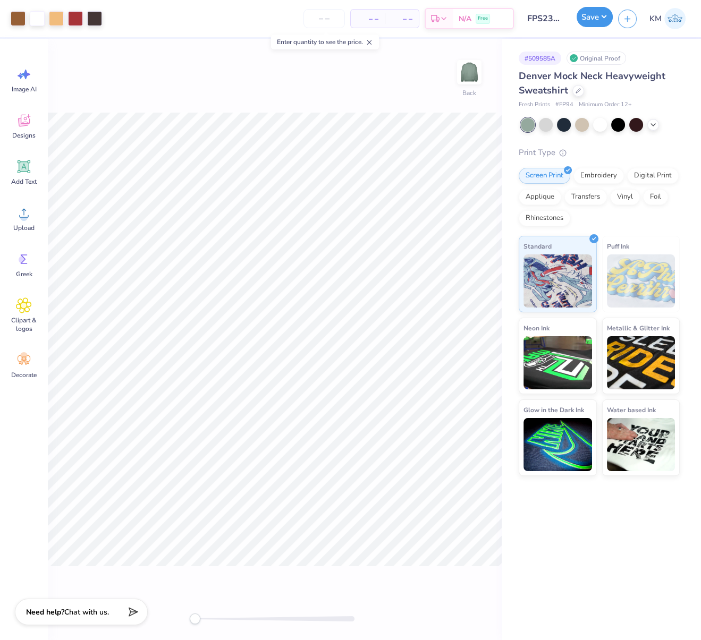
drag, startPoint x: 595, startPoint y: 18, endPoint x: 599, endPoint y: 25, distance: 8.3
click at [595, 17] on button "Save" at bounding box center [595, 17] width 36 height 20
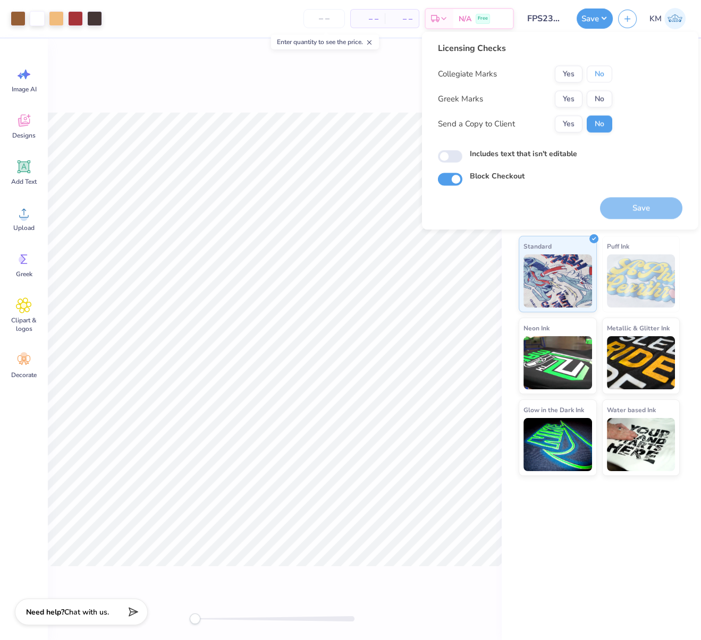
click at [594, 76] on button "No" at bounding box center [600, 73] width 26 height 17
click at [569, 97] on button "Yes" at bounding box center [569, 98] width 28 height 17
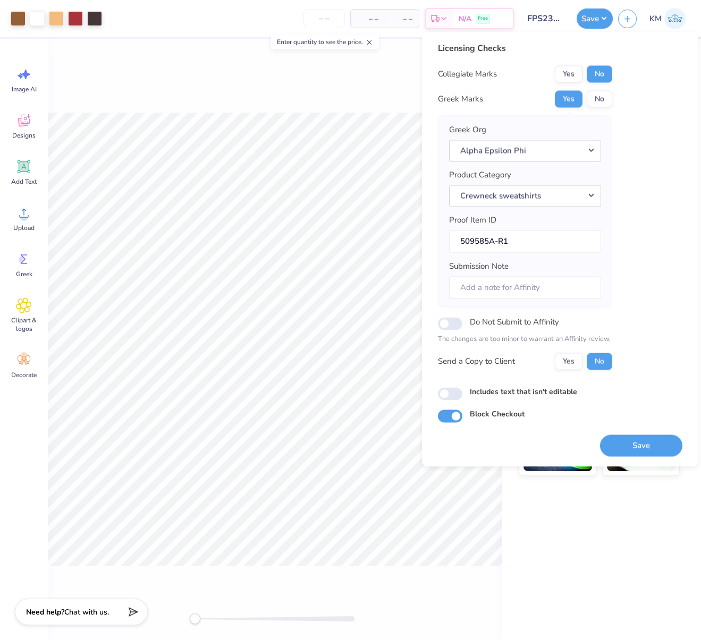
drag, startPoint x: 651, startPoint y: 438, endPoint x: 458, endPoint y: 363, distance: 206.7
click at [651, 441] on button "Save" at bounding box center [641, 446] width 82 height 22
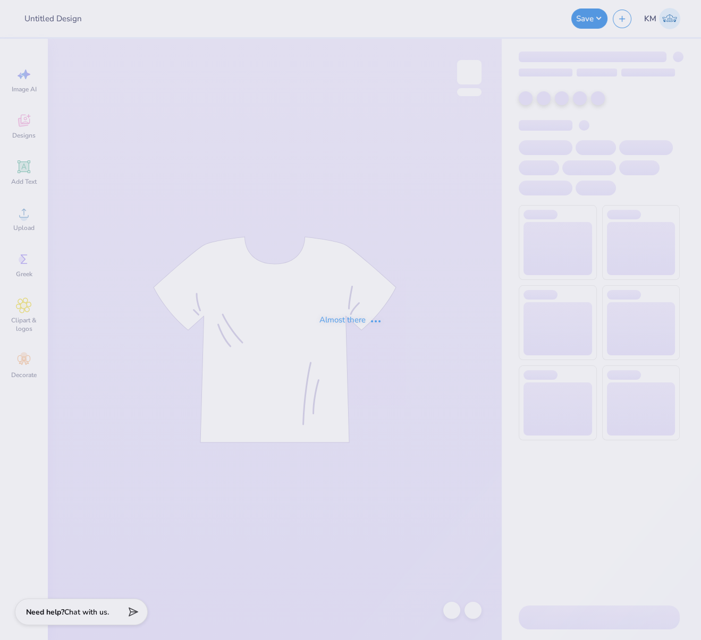
type input "FPS239610"
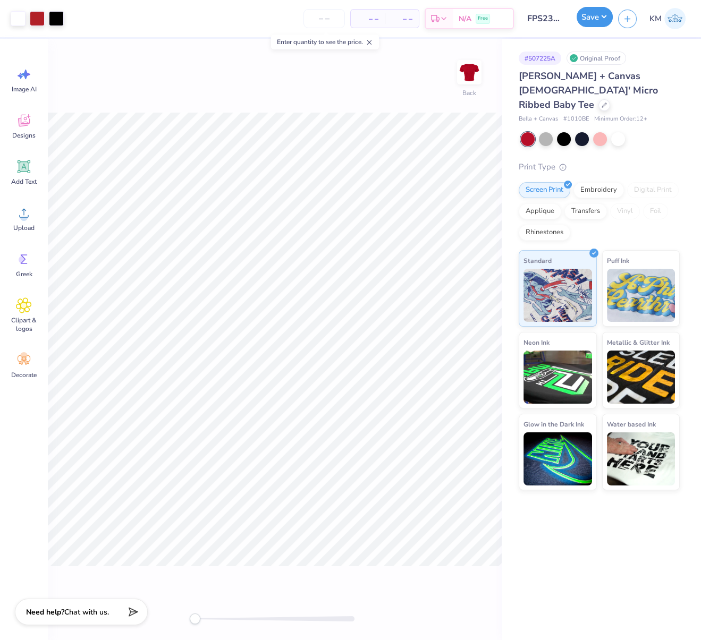
drag, startPoint x: 600, startPoint y: 19, endPoint x: 603, endPoint y: 26, distance: 7.6
click at [600, 19] on button "Save" at bounding box center [595, 17] width 36 height 20
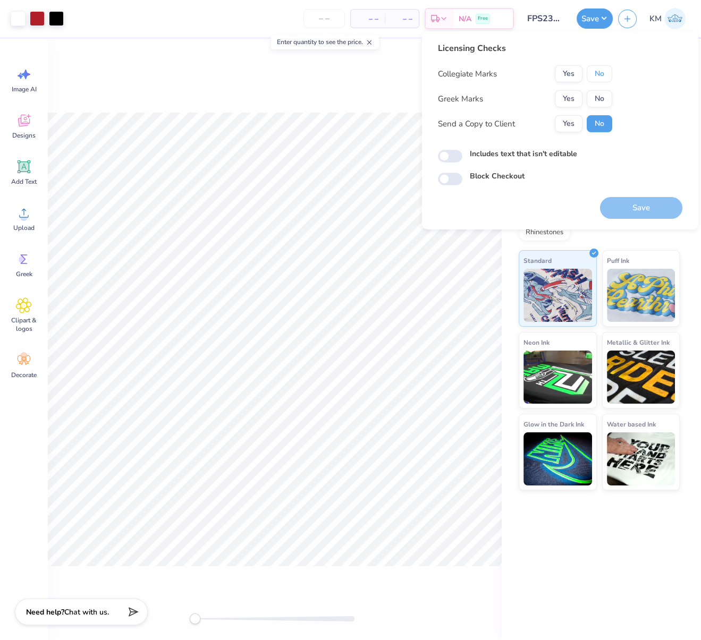
drag, startPoint x: 601, startPoint y: 74, endPoint x: 589, endPoint y: 87, distance: 16.6
click at [601, 75] on button "No" at bounding box center [600, 73] width 26 height 17
click at [575, 98] on button "Yes" at bounding box center [569, 98] width 28 height 17
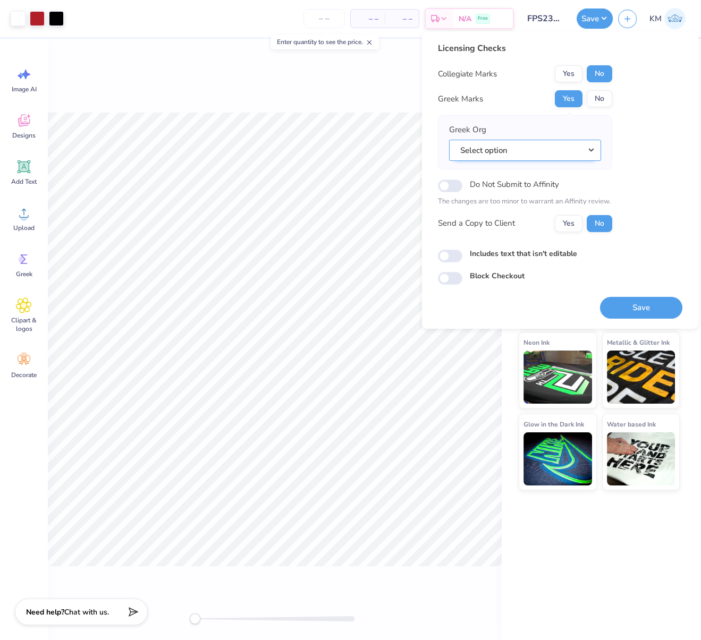
click at [593, 148] on button "Select option" at bounding box center [525, 150] width 152 height 22
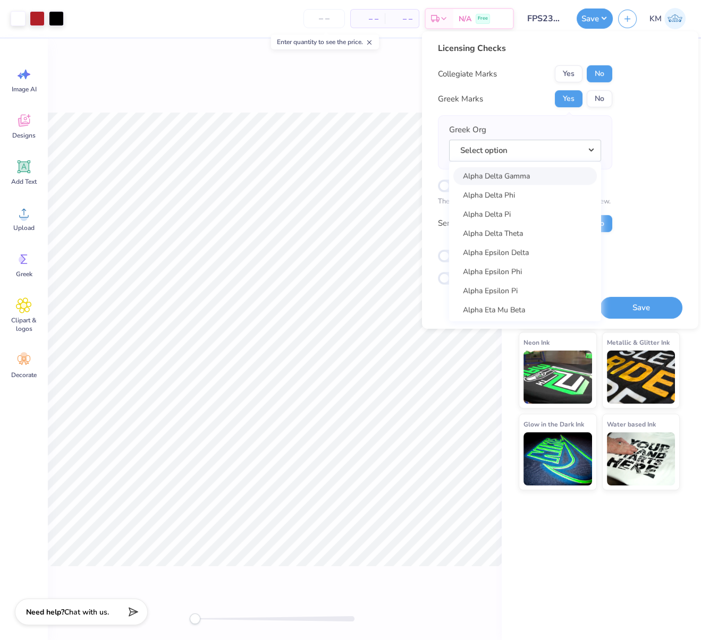
scroll to position [229, 0]
click at [511, 211] on link "Alpha Delta Pi" at bounding box center [525, 214] width 144 height 18
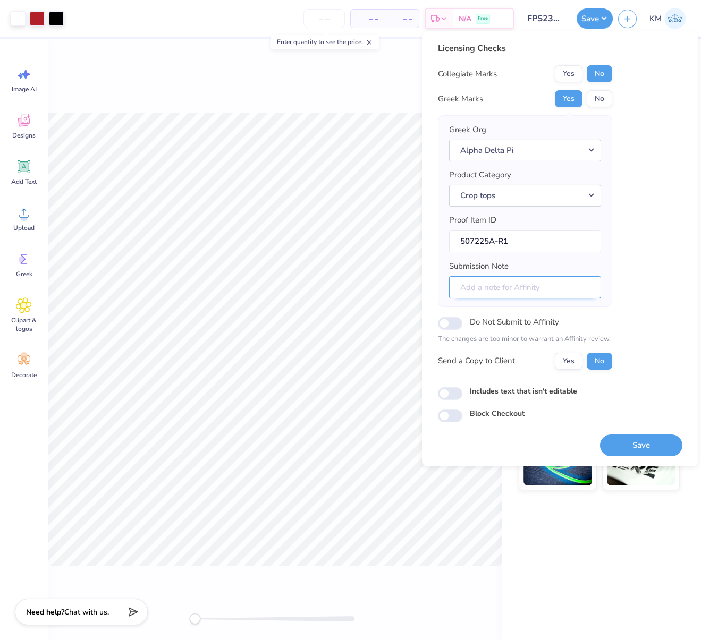
click at [564, 282] on input "Submission Note" at bounding box center [525, 287] width 152 height 23
type input "Eta Chapter, Bid Day event"
click at [643, 437] on button "Save" at bounding box center [641, 445] width 82 height 22
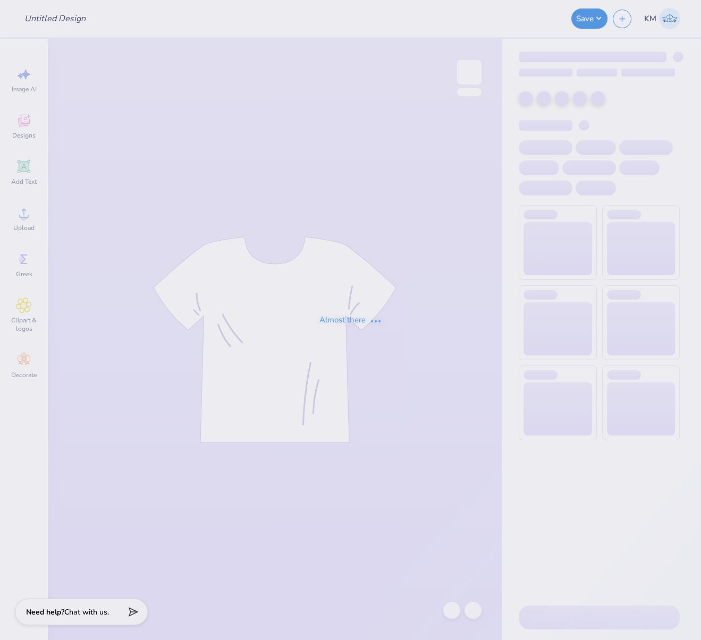
type input "FPS239253"
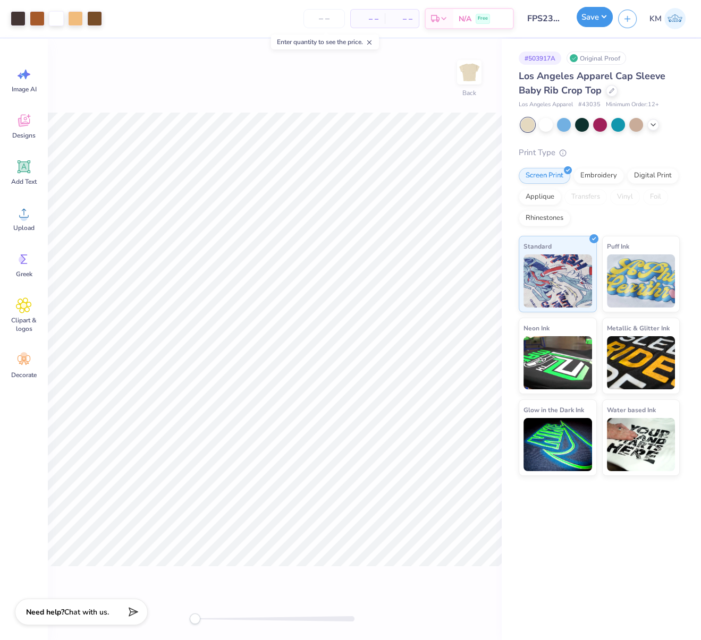
click at [605, 20] on button "Save" at bounding box center [595, 17] width 36 height 20
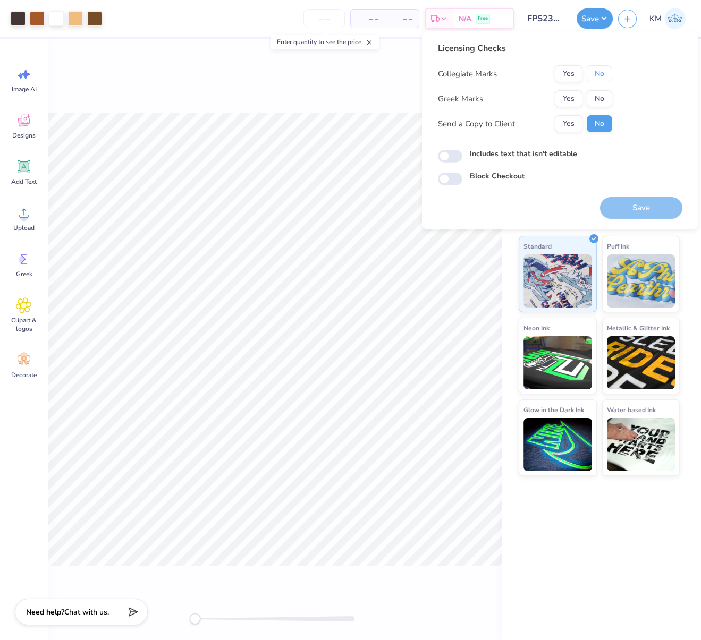
click at [596, 83] on div "Collegiate Marks Yes No Greek Marks Yes No Send a Copy to Client Yes No" at bounding box center [525, 98] width 174 height 67
click at [577, 96] on button "Yes" at bounding box center [569, 98] width 28 height 17
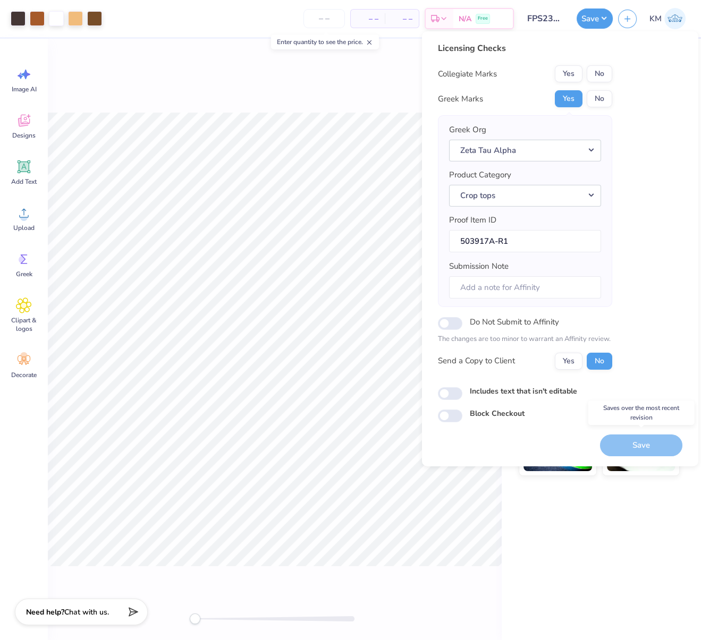
click at [639, 443] on div "Save" at bounding box center [641, 445] width 82 height 22
click at [647, 403] on div "Licensing Checks Collegiate Marks Yes No Greek Marks Yes No Greek Org Zeta Tau …" at bounding box center [560, 232] width 244 height 381
click at [593, 75] on button "No" at bounding box center [600, 73] width 26 height 17
drag, startPoint x: 636, startPoint y: 440, endPoint x: 502, endPoint y: 509, distance: 150.2
click at [636, 440] on button "Save" at bounding box center [641, 445] width 82 height 22
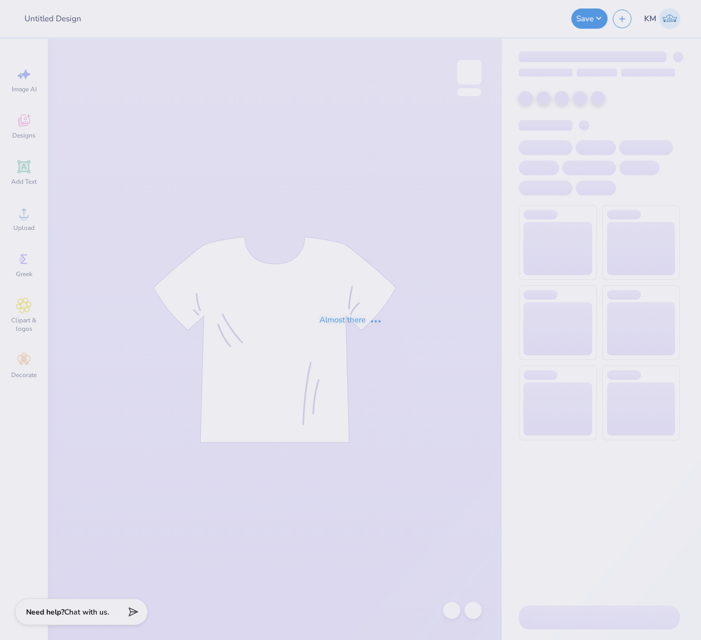
type input "FPS239703"
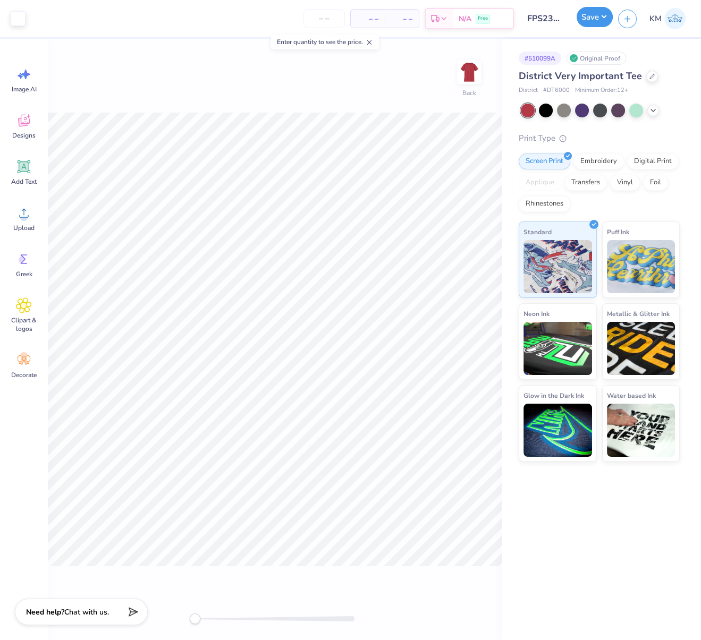
click at [603, 16] on button "Save" at bounding box center [595, 17] width 36 height 20
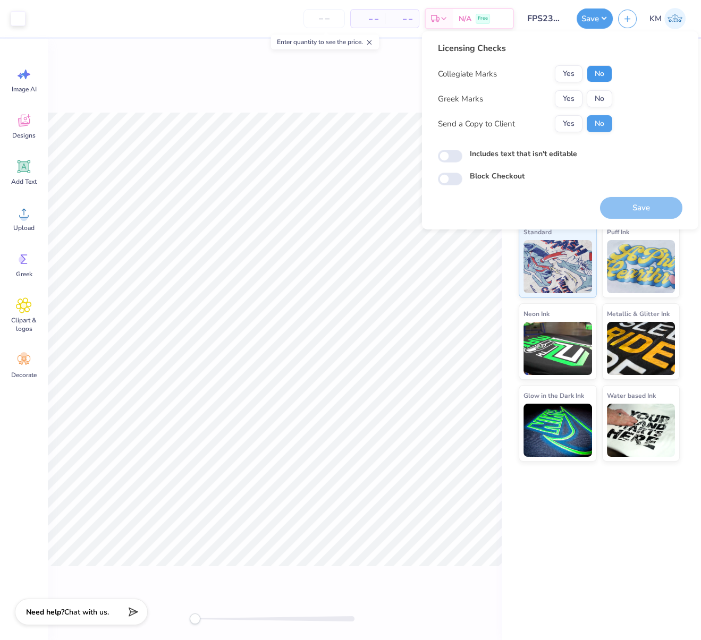
click at [602, 79] on button "No" at bounding box center [600, 73] width 26 height 17
click at [568, 99] on button "Yes" at bounding box center [569, 98] width 28 height 17
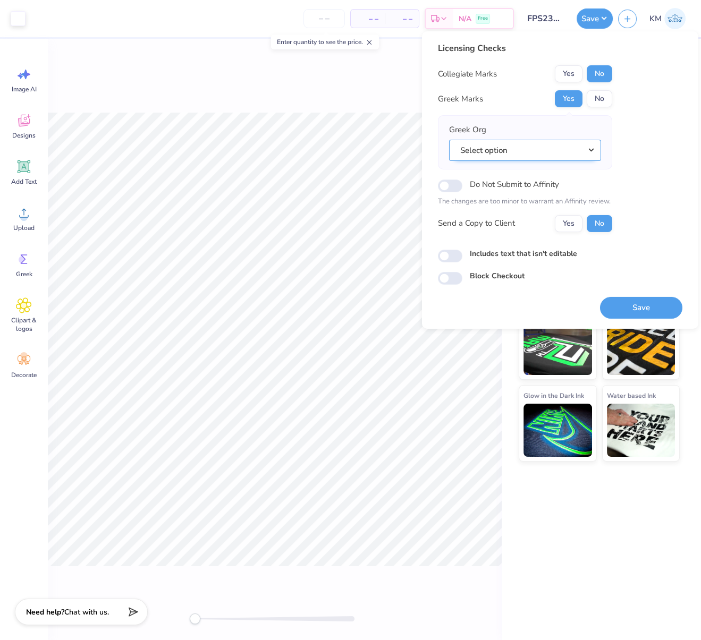
click at [591, 148] on button "Select option" at bounding box center [525, 150] width 152 height 22
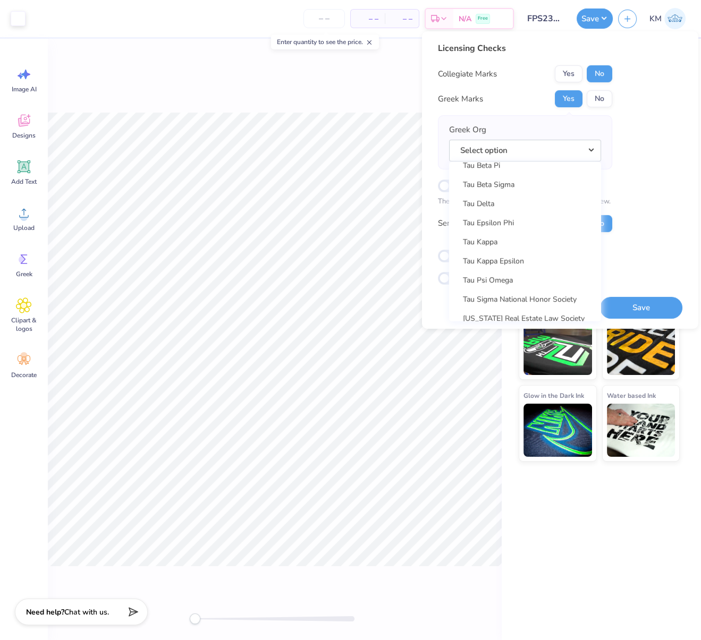
scroll to position [7609, 0]
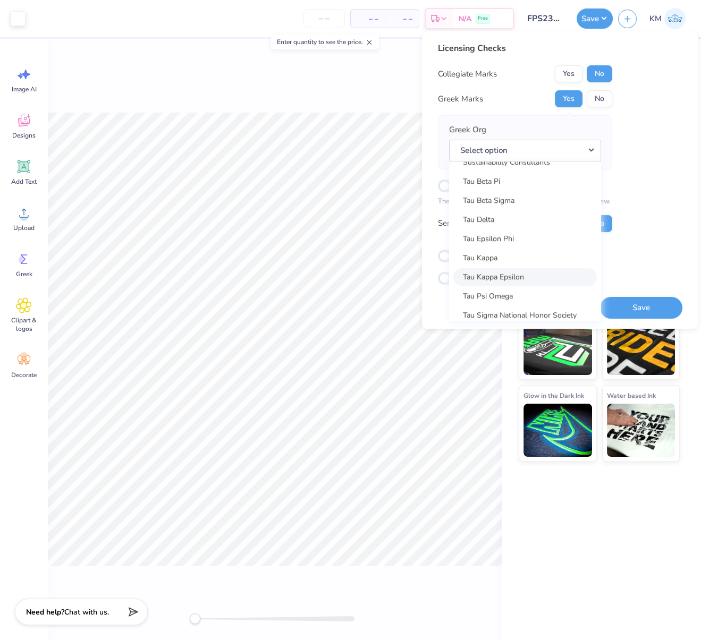
click at [526, 276] on link "Tau Kappa Epsilon" at bounding box center [525, 277] width 144 height 18
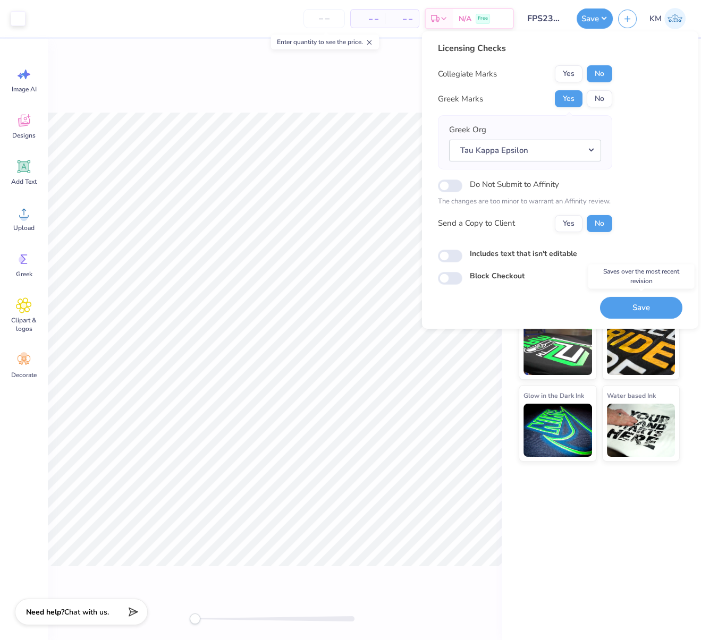
drag, startPoint x: 649, startPoint y: 308, endPoint x: 639, endPoint y: 305, distance: 10.4
click at [649, 308] on button "Save" at bounding box center [641, 308] width 82 height 22
